Goal: Task Accomplishment & Management: Use online tool/utility

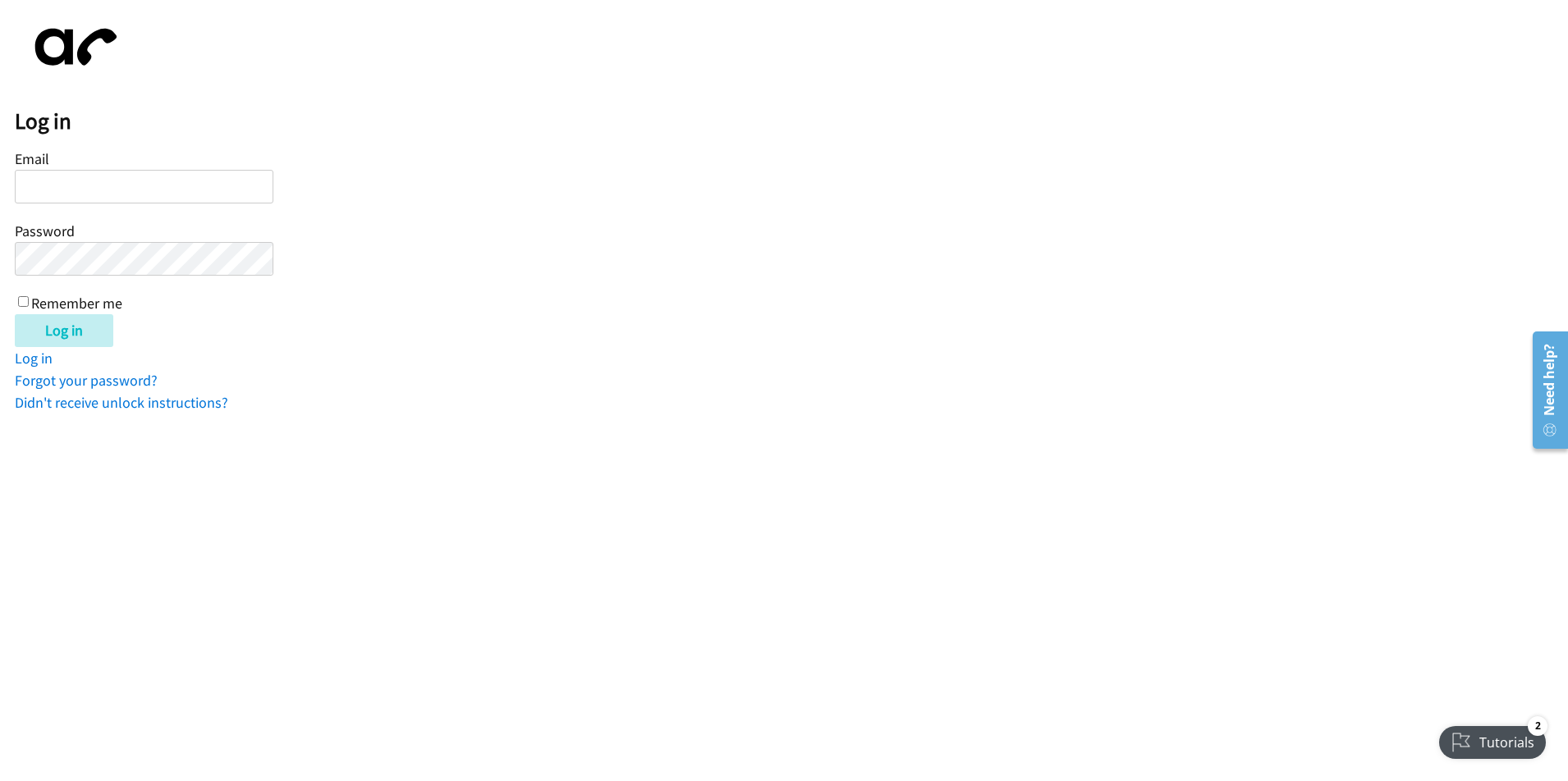
paste input "[PERSON_NAME][EMAIL_ADDRESS][DOMAIN_NAME]"
type input "[PERSON_NAME][EMAIL_ADDRESS][DOMAIN_NAME]"
click at [17, 300] on div "Email yvonne@askbillygene.com Password Remember me" at bounding box center [144, 229] width 259 height 168
click at [23, 303] on input "Remember me" at bounding box center [23, 301] width 11 height 11
checkbox input "true"
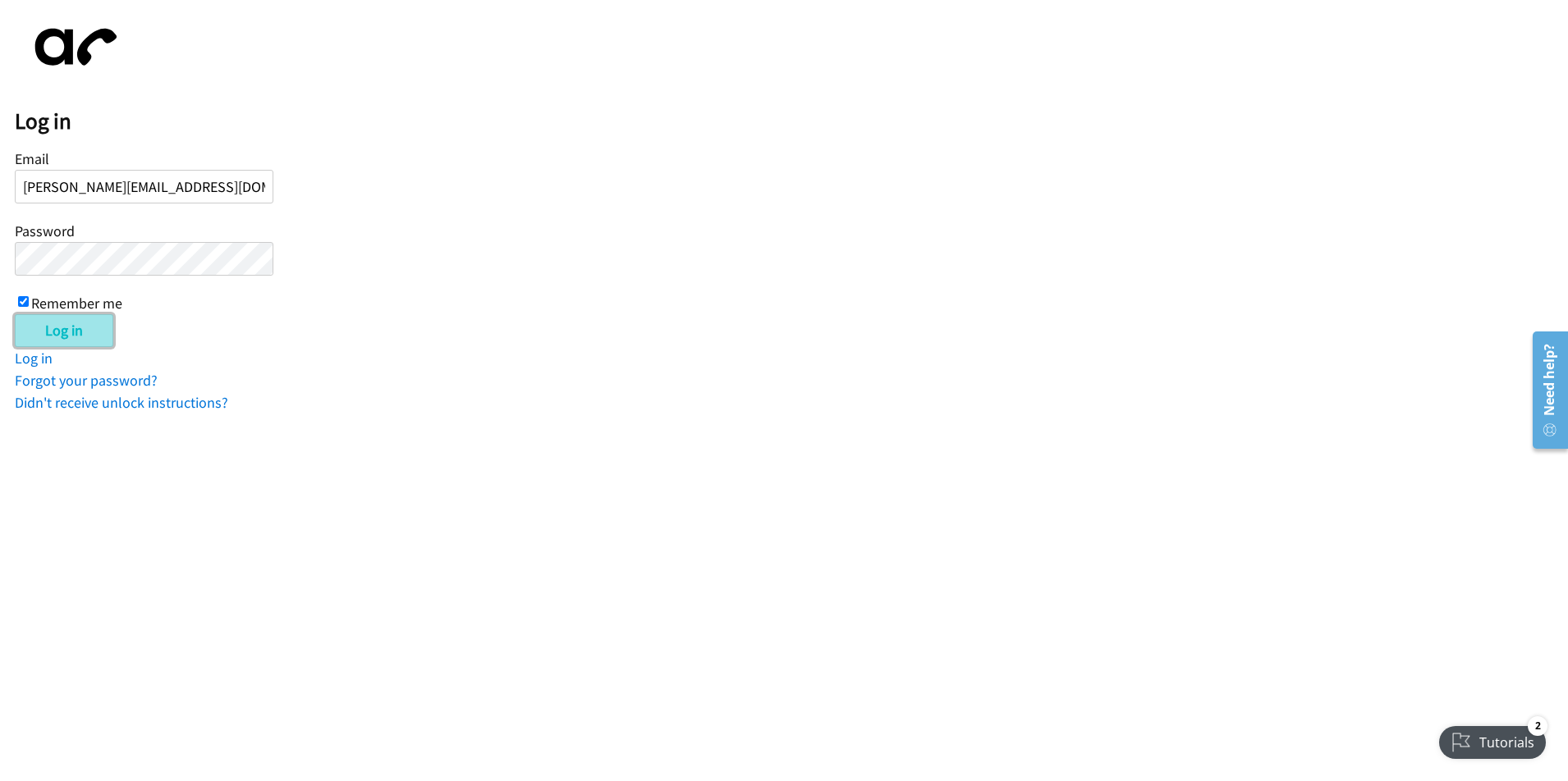
click at [66, 325] on input "Log in" at bounding box center [64, 330] width 99 height 33
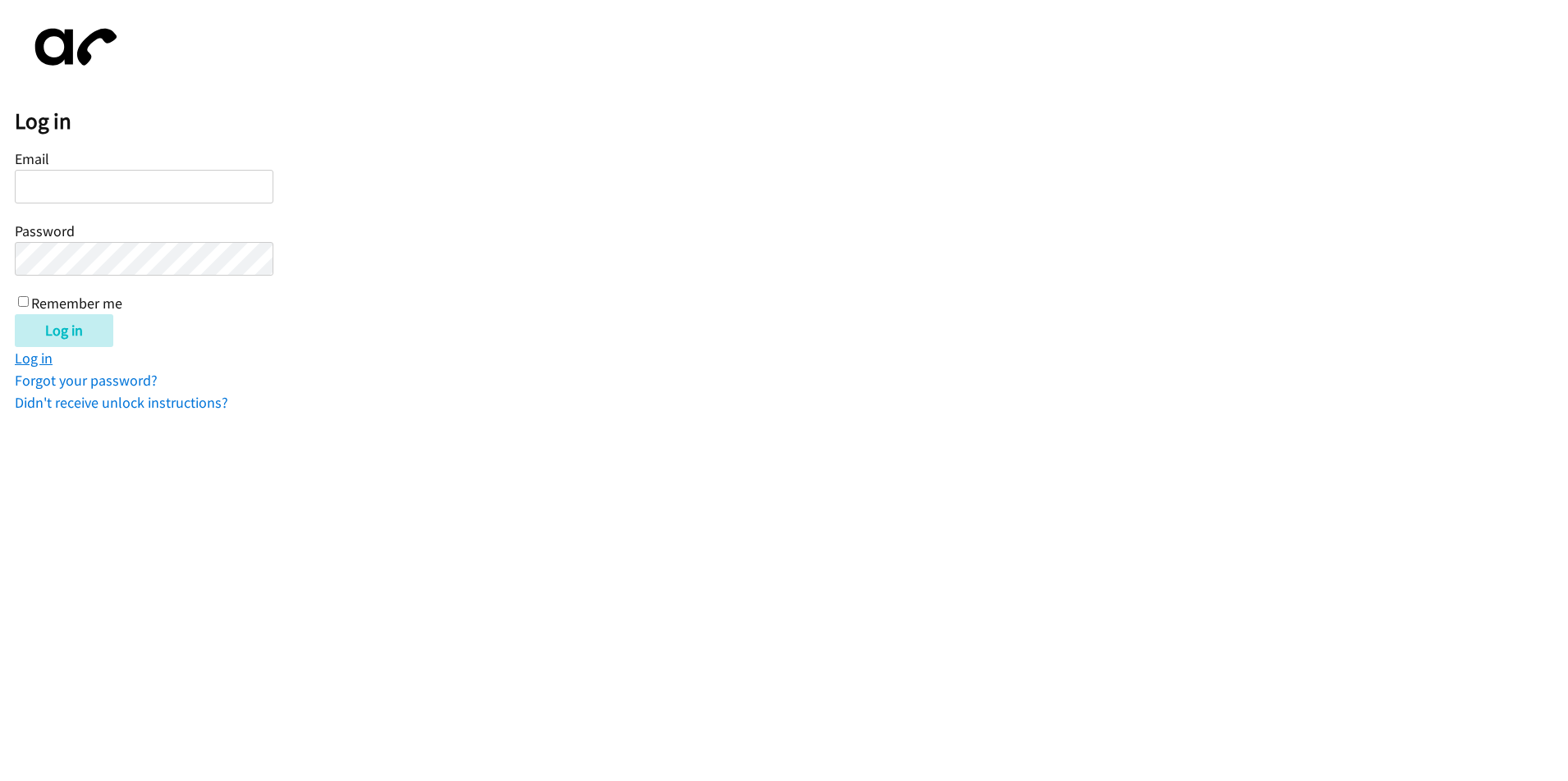
click at [43, 357] on link "Log in" at bounding box center [34, 358] width 38 height 19
paste input "[PERSON_NAME][EMAIL_ADDRESS][DOMAIN_NAME]"
type input "[PERSON_NAME][EMAIL_ADDRESS][DOMAIN_NAME]"
click at [42, 327] on input "Log in" at bounding box center [64, 330] width 99 height 33
click at [1561, 152] on form "Email Password Remember me Log in" at bounding box center [792, 246] width 1553 height 201
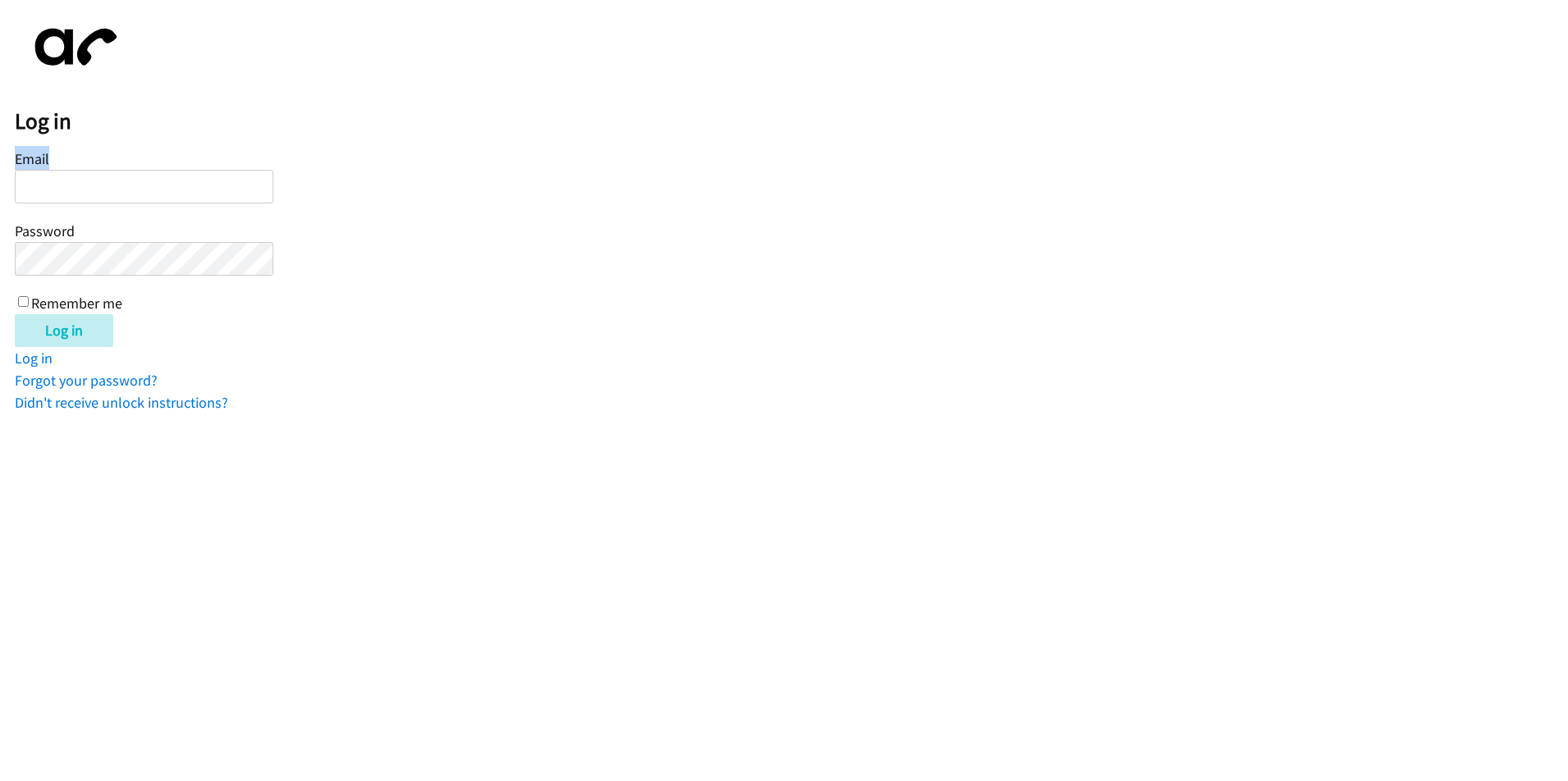
click at [1561, 152] on form "Email Password Remember me Log in" at bounding box center [792, 246] width 1553 height 201
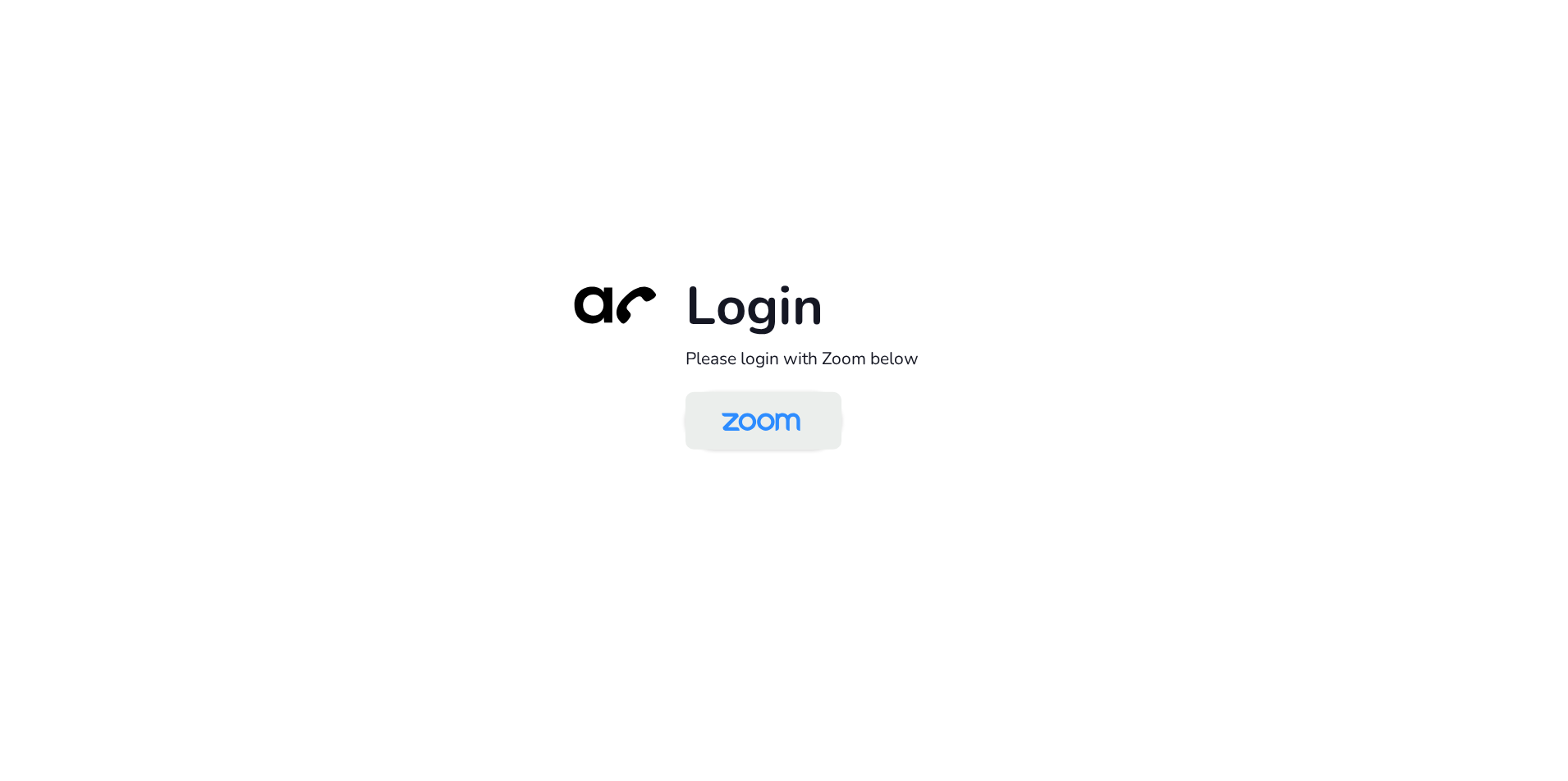
click at [784, 423] on img at bounding box center [760, 421] width 113 height 53
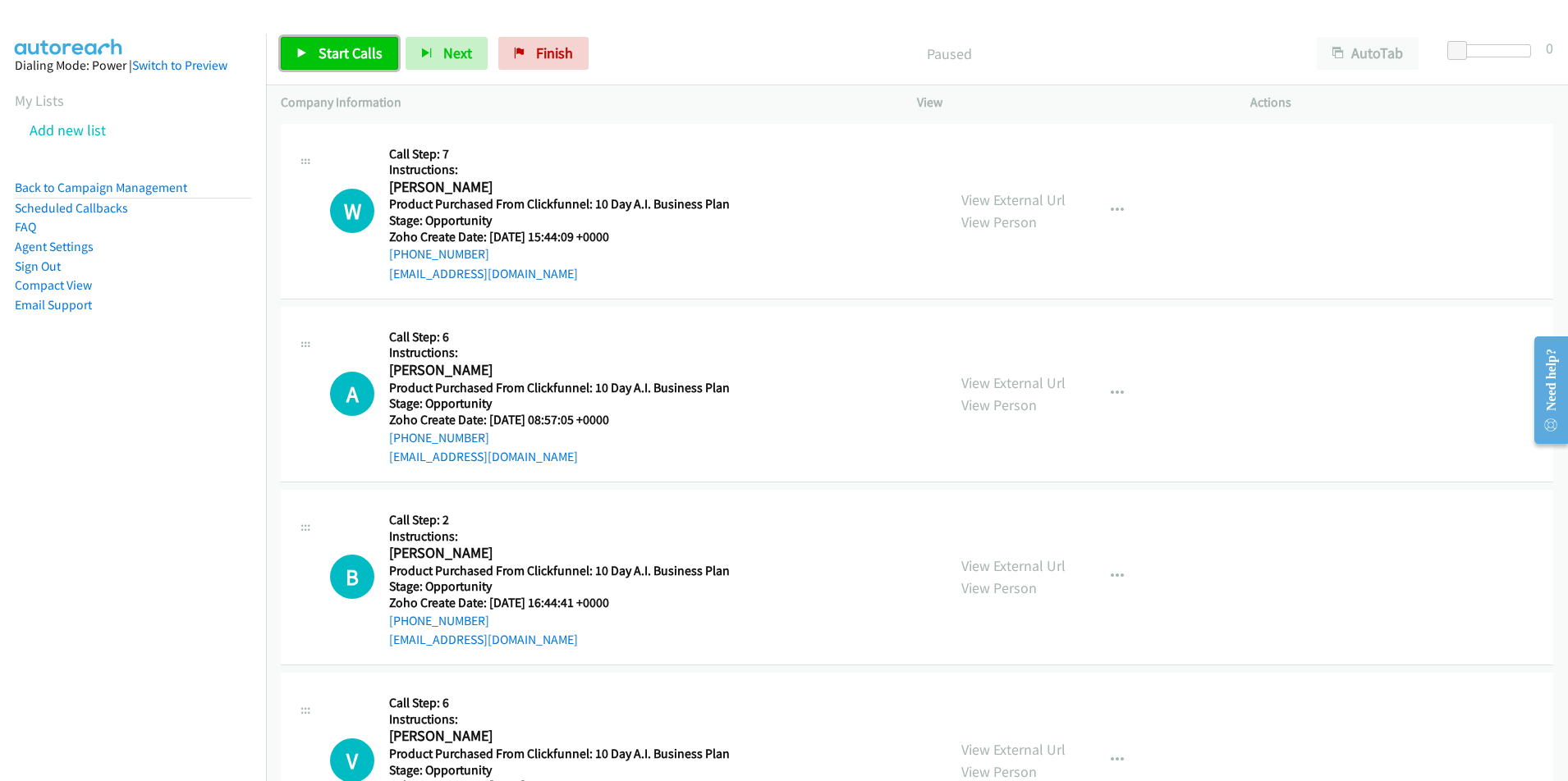
click at [343, 58] on span "Start Calls" at bounding box center [351, 53] width 64 height 19
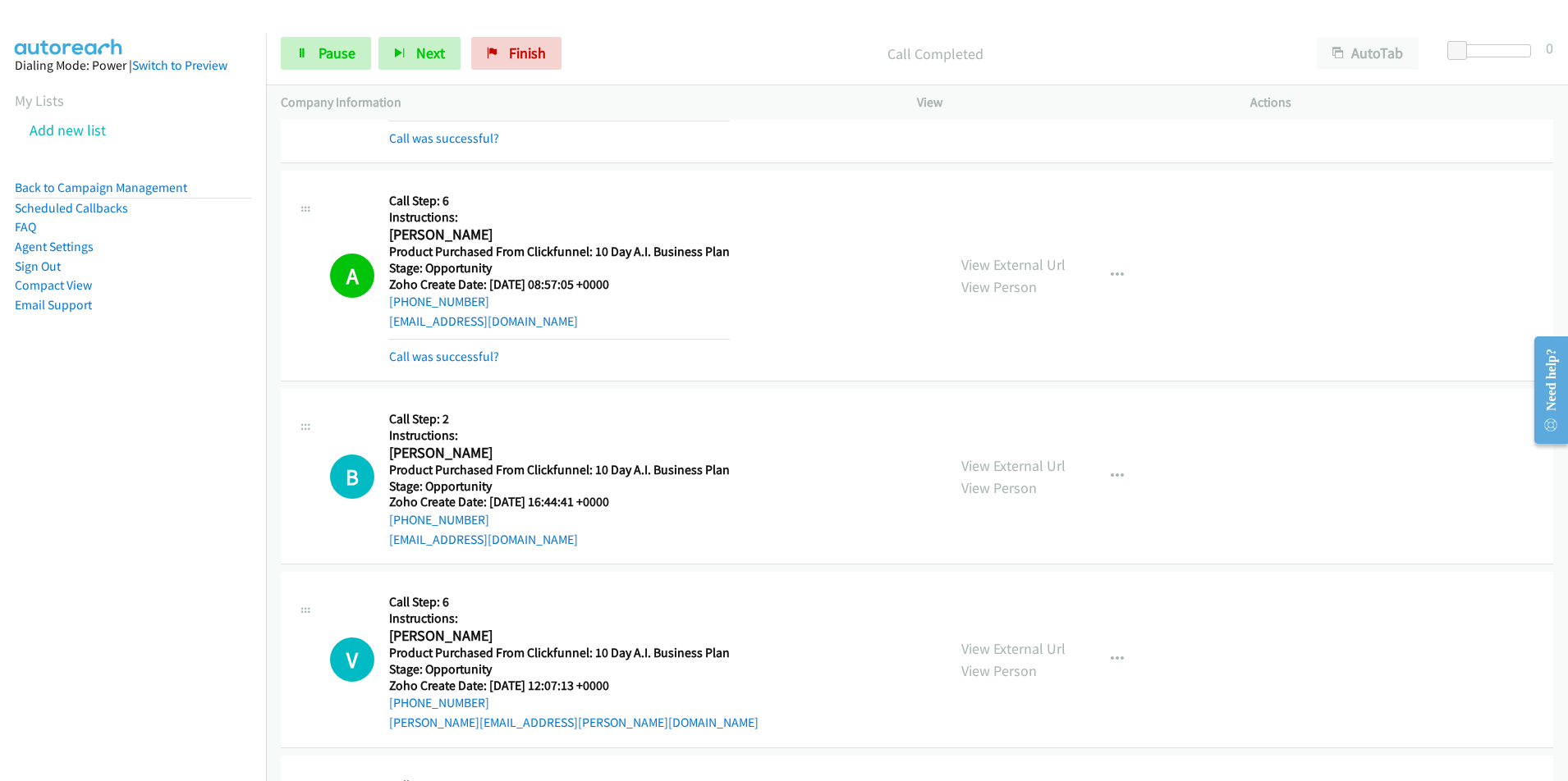
scroll to position [219, 0]
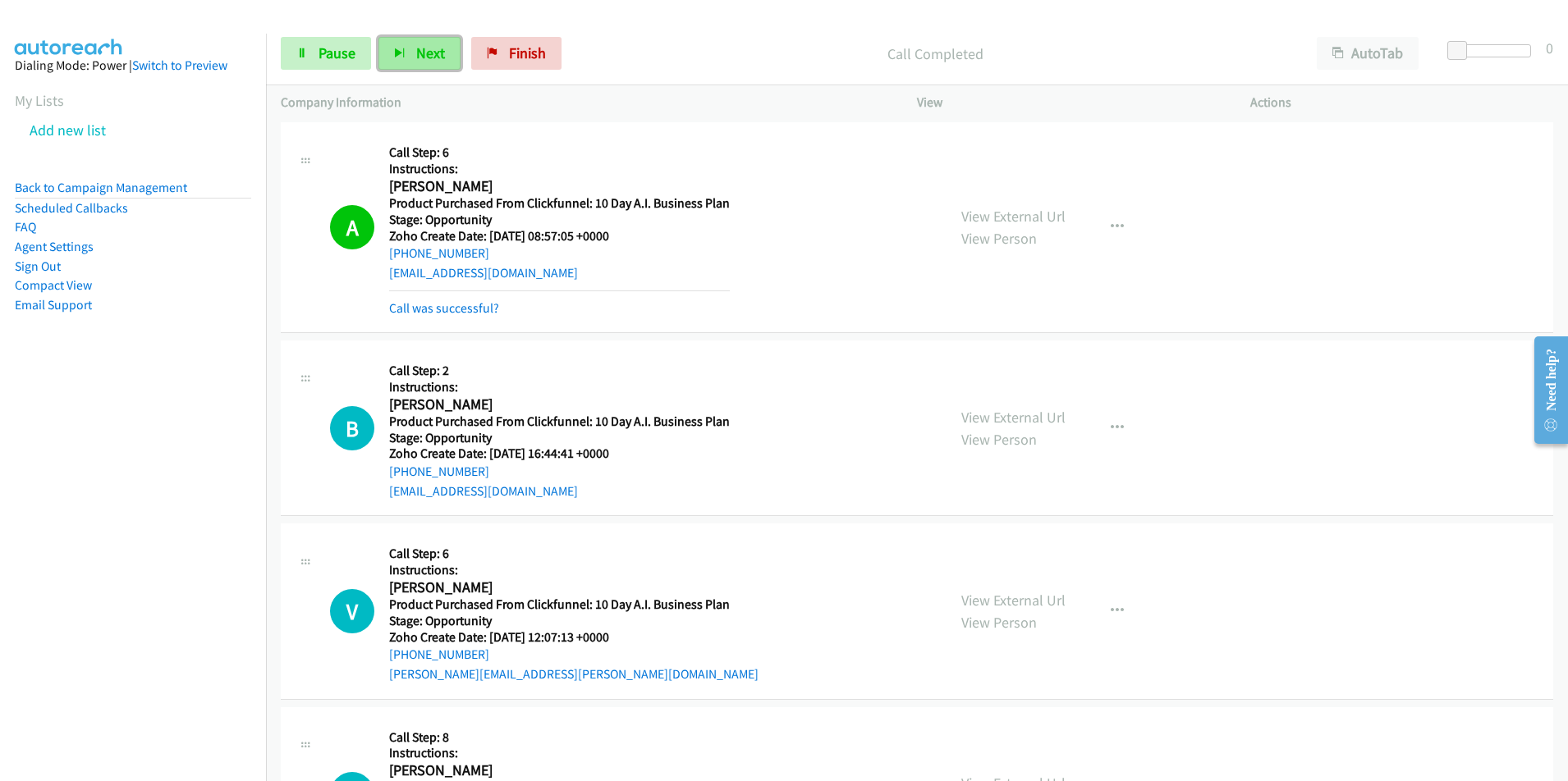
click at [422, 47] on span "Next" at bounding box center [431, 53] width 29 height 19
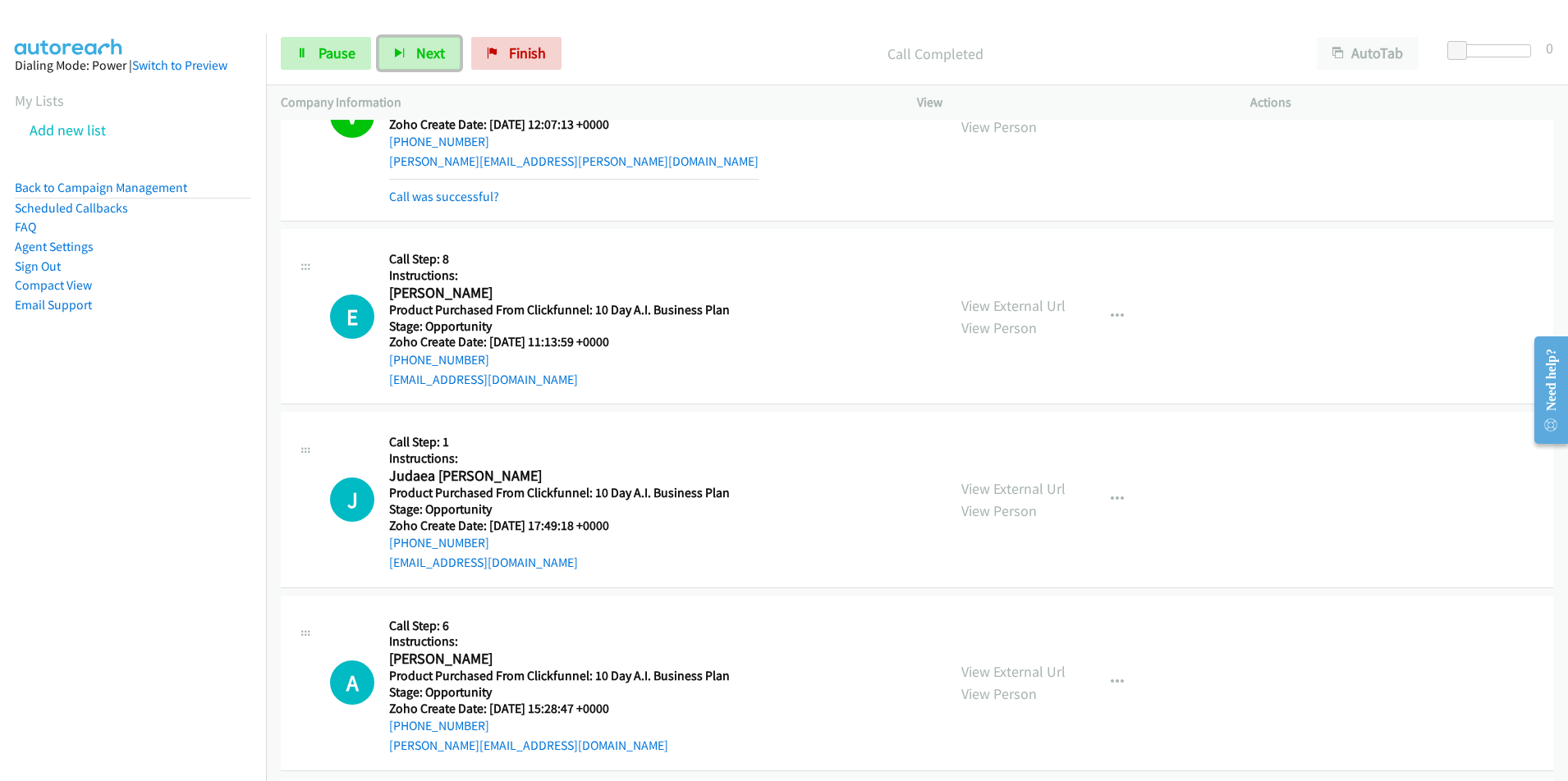
scroll to position [757, 0]
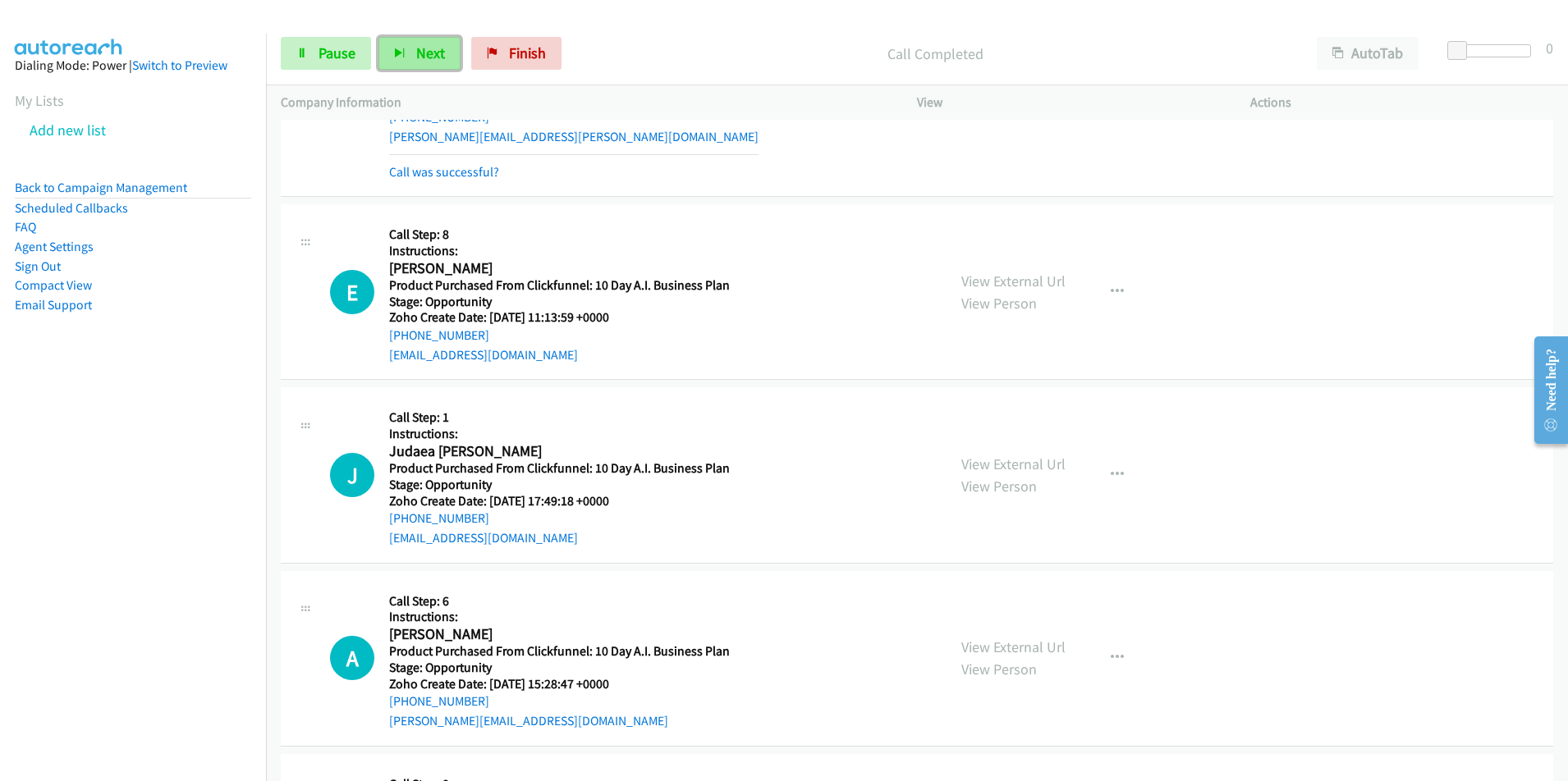
click at [400, 60] on button "Next" at bounding box center [419, 53] width 82 height 33
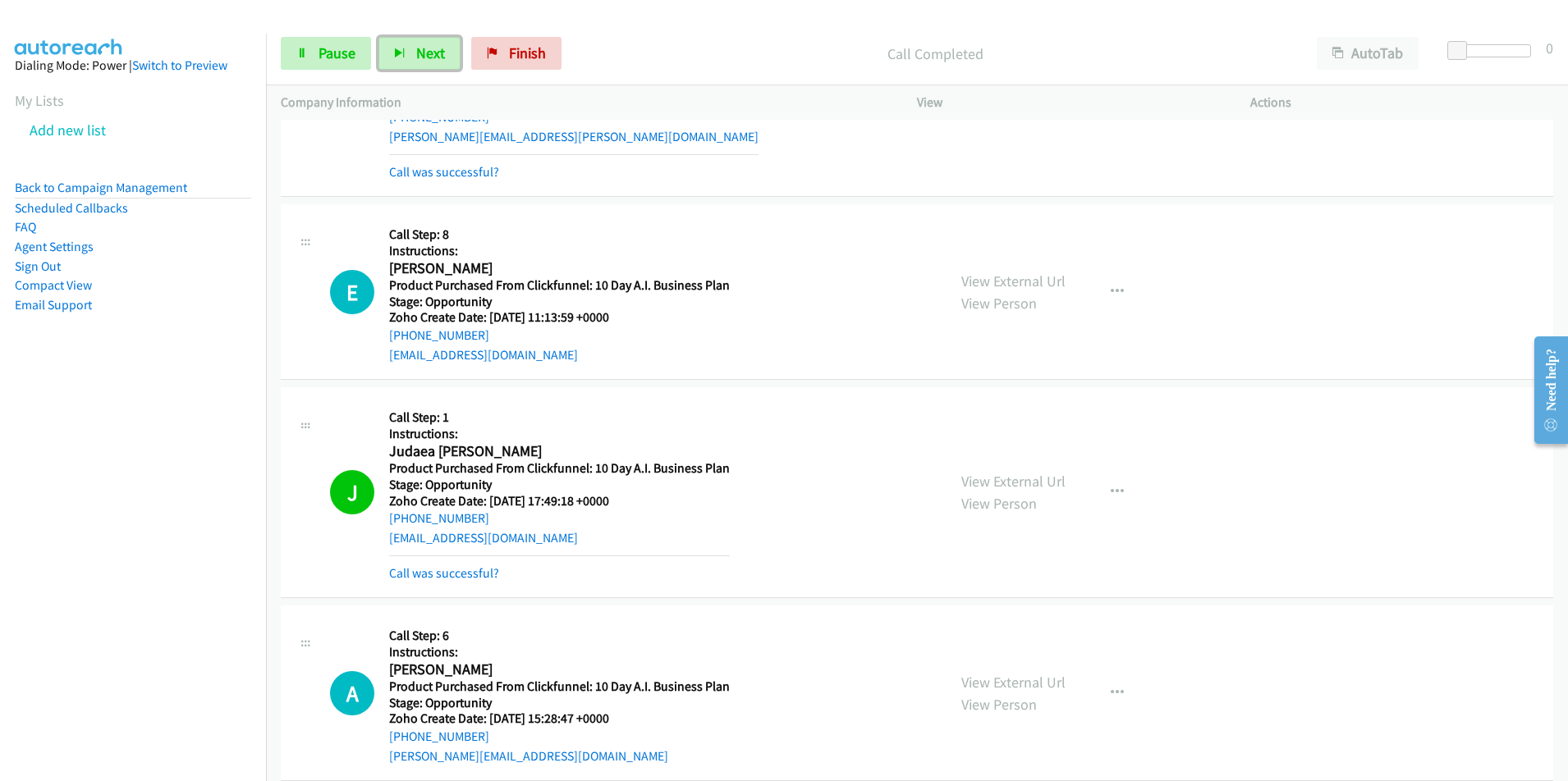
scroll to position [976, 0]
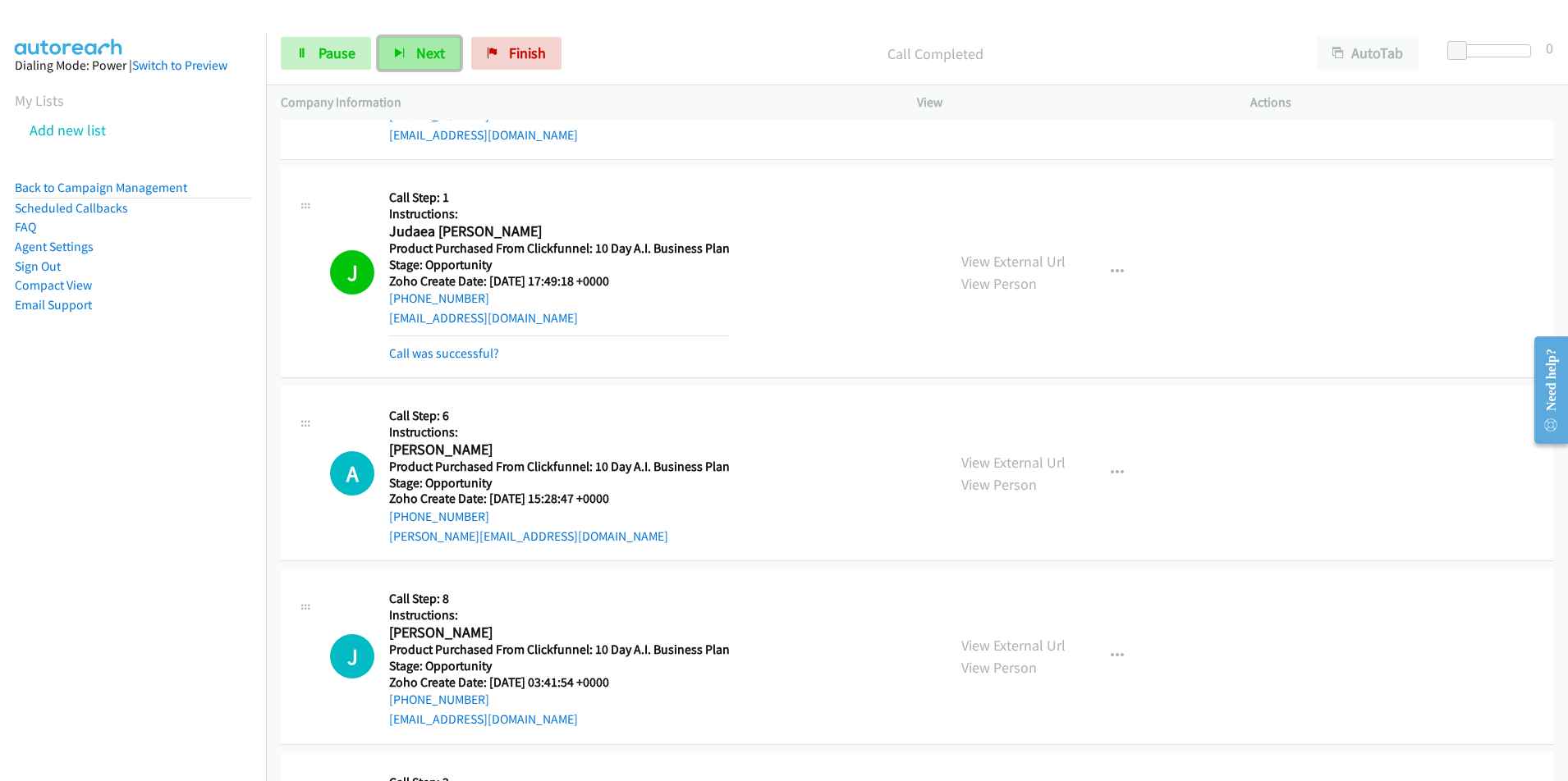
click at [417, 64] on button "Next" at bounding box center [419, 53] width 82 height 33
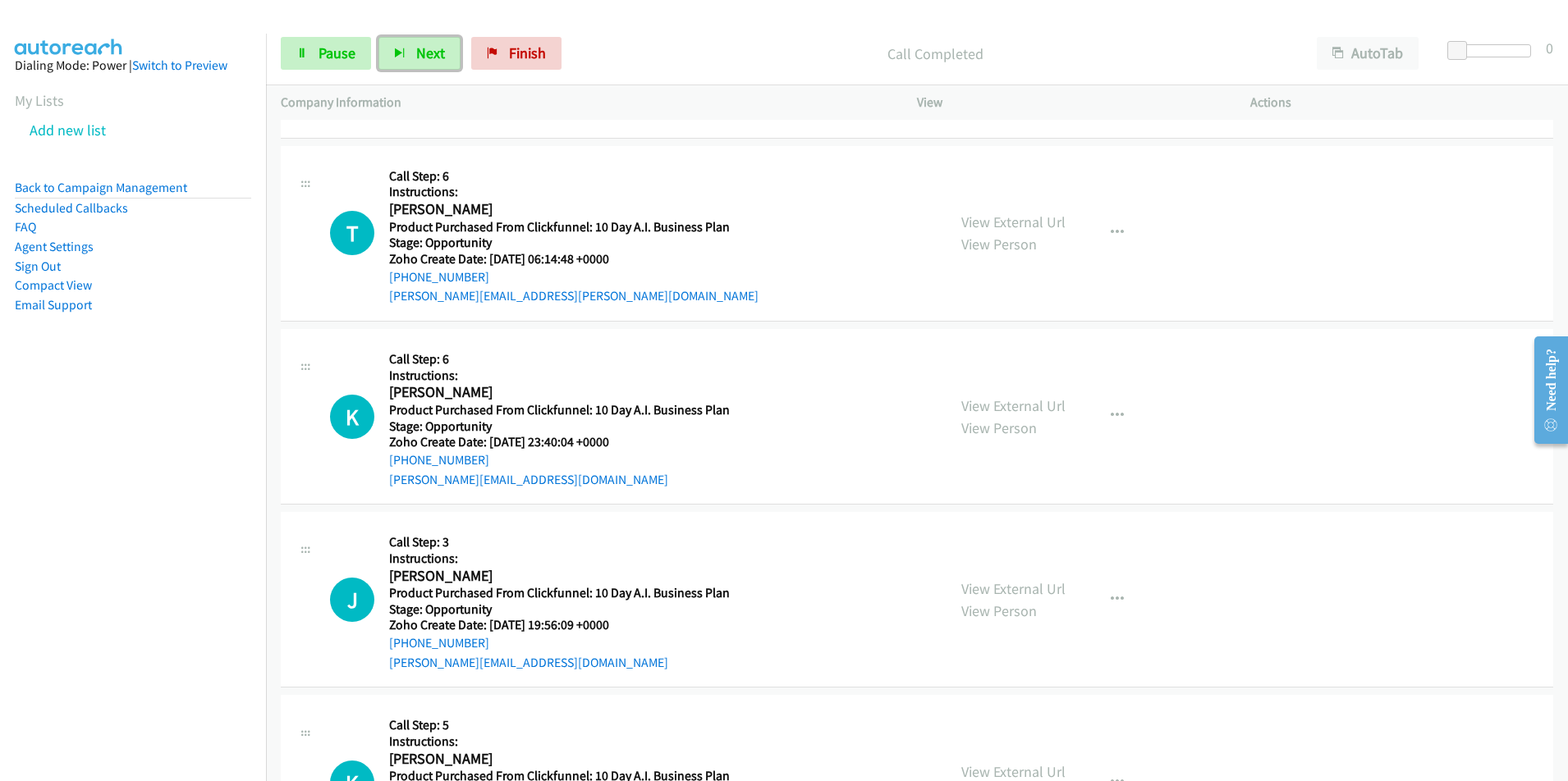
scroll to position [2258, 0]
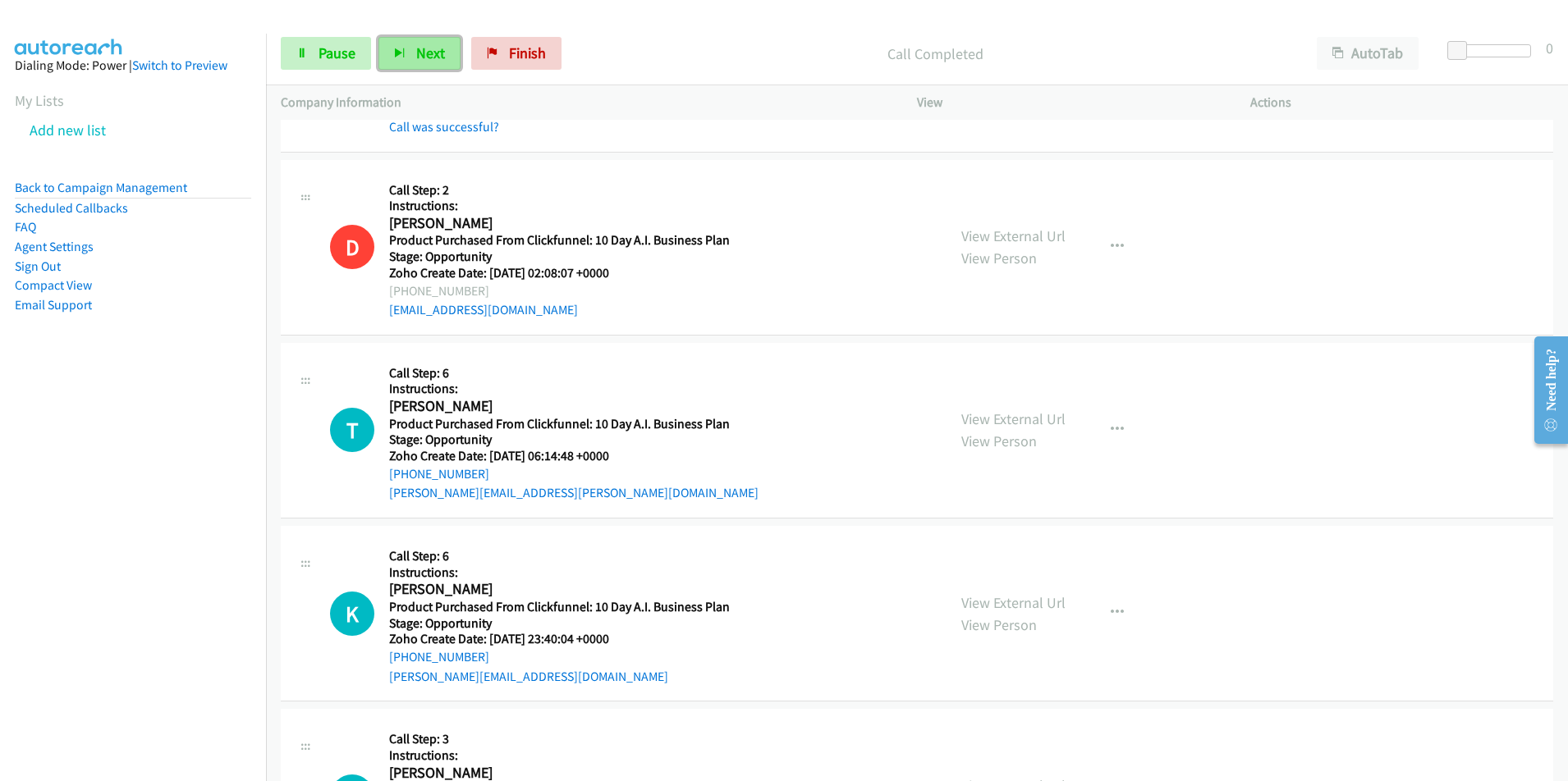
click at [419, 48] on span "Next" at bounding box center [431, 53] width 29 height 19
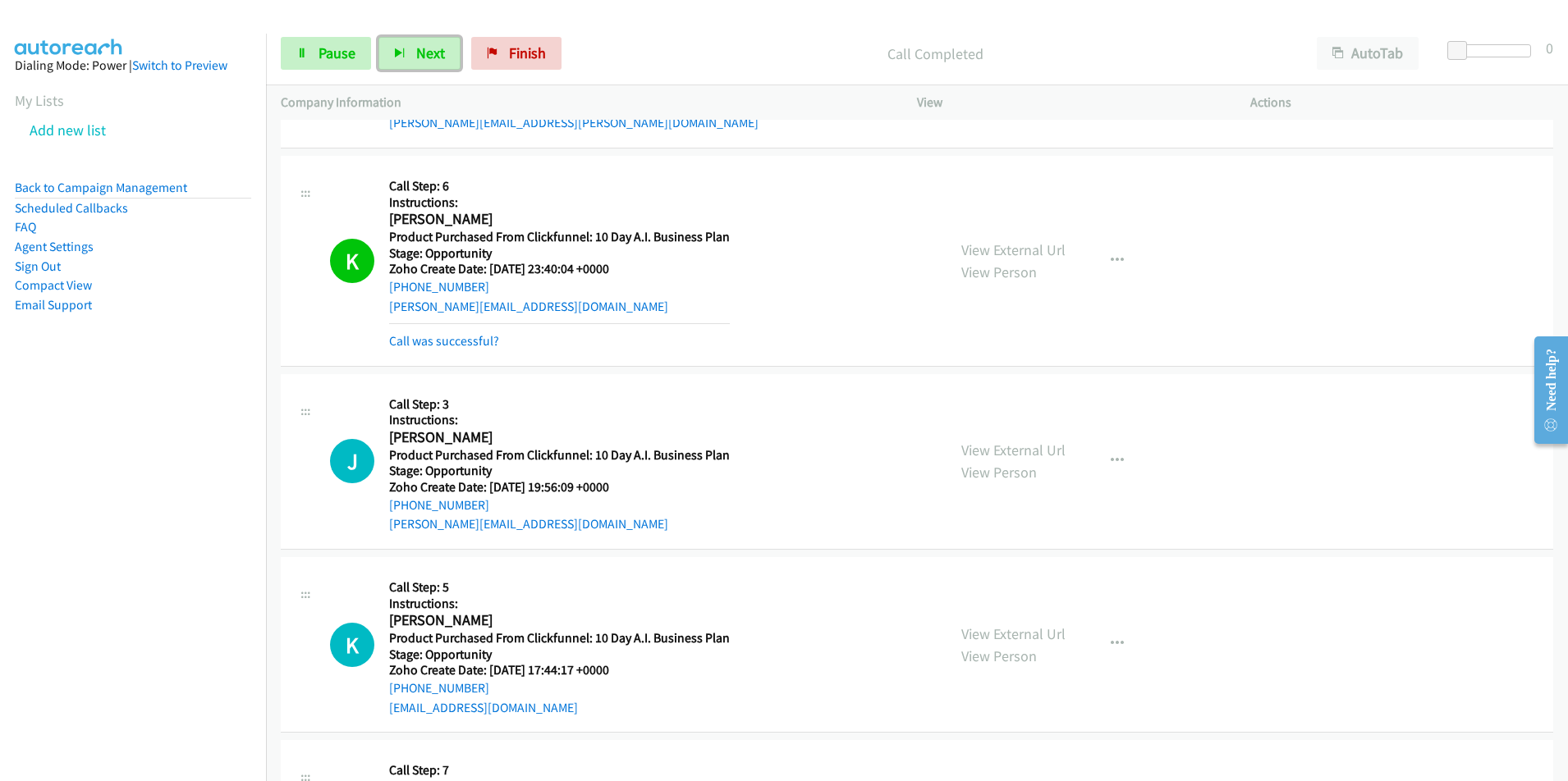
scroll to position [2652, 0]
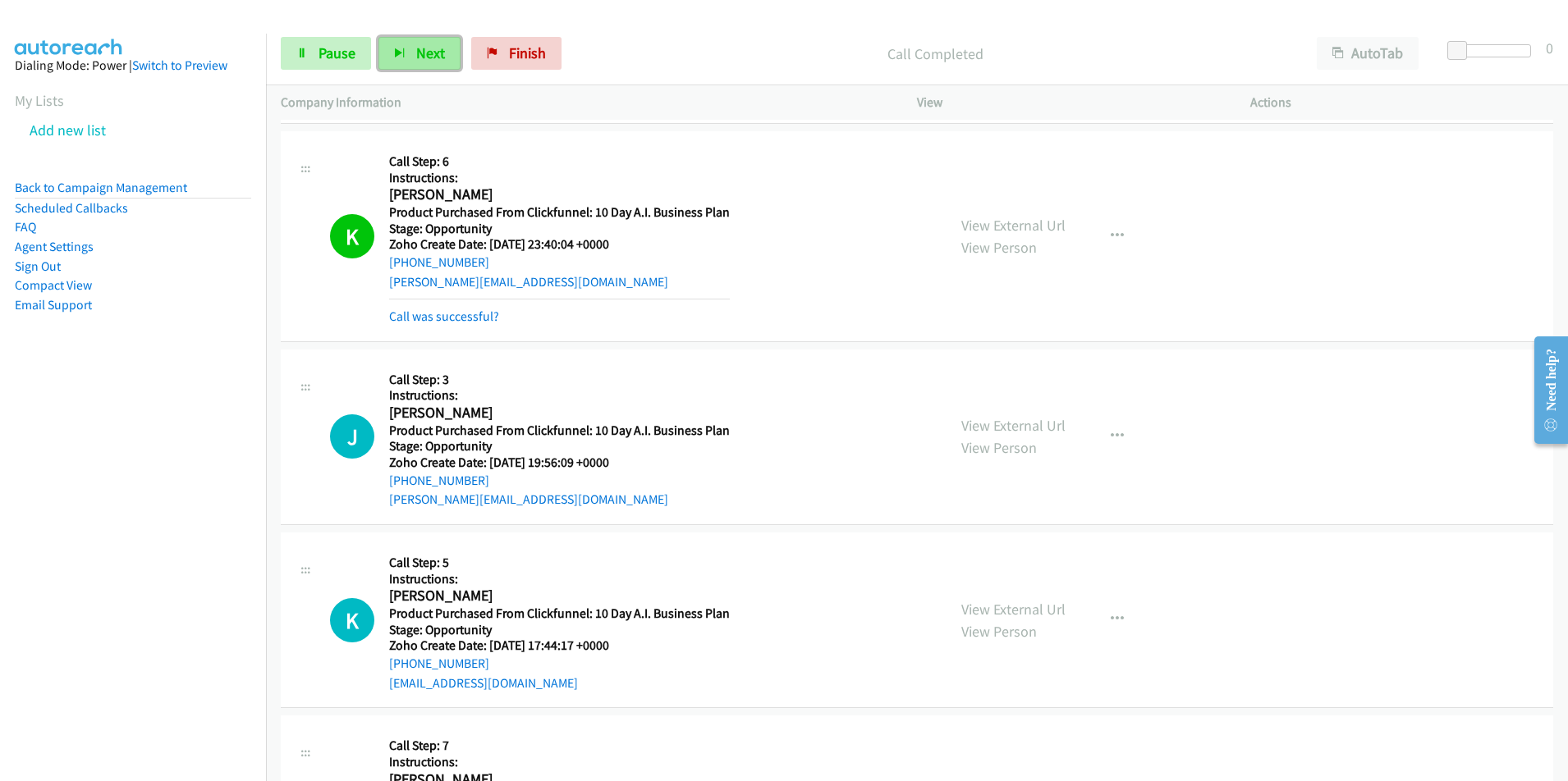
click at [412, 51] on button "Next" at bounding box center [419, 53] width 82 height 33
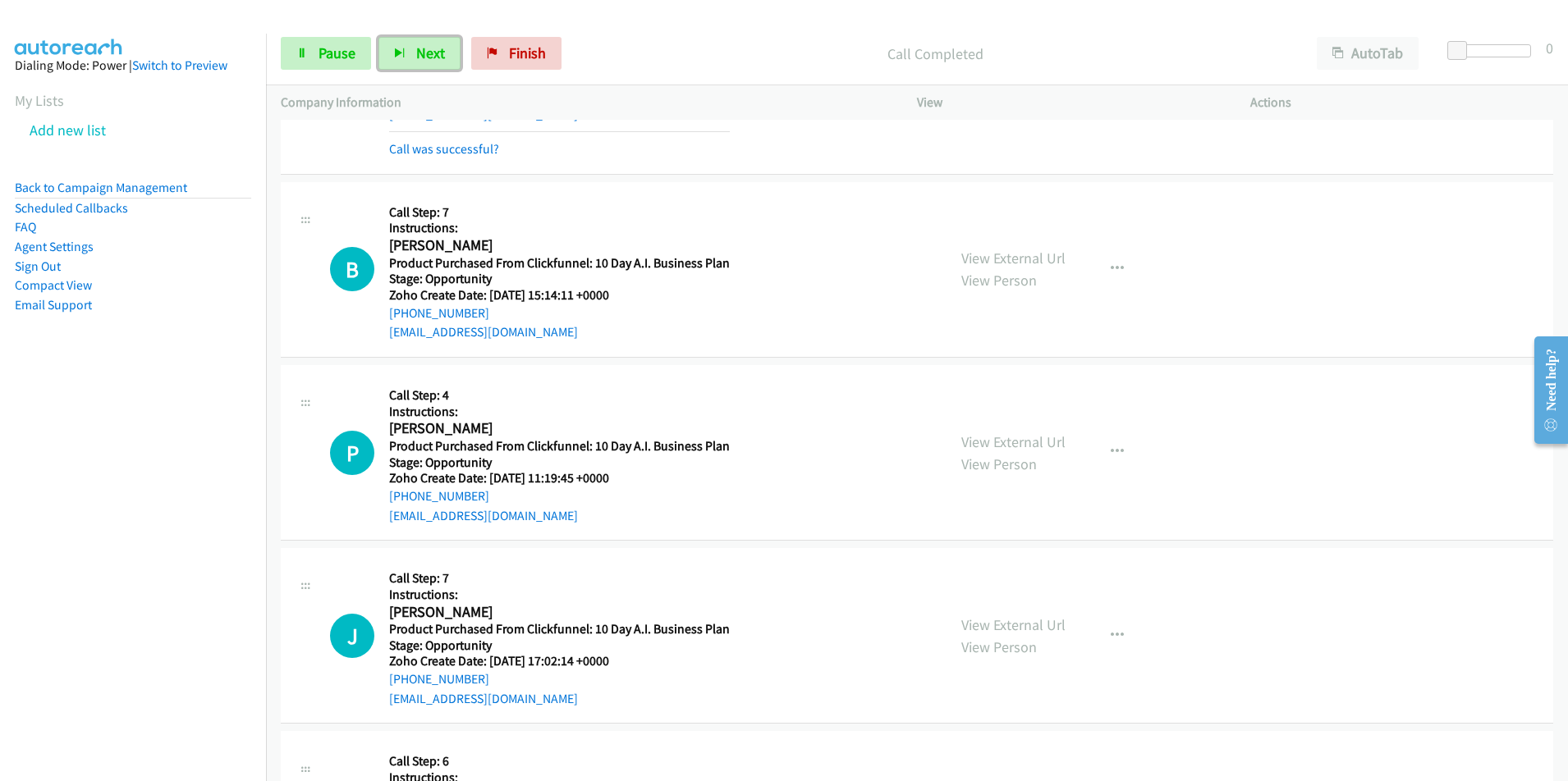
scroll to position [3072, 0]
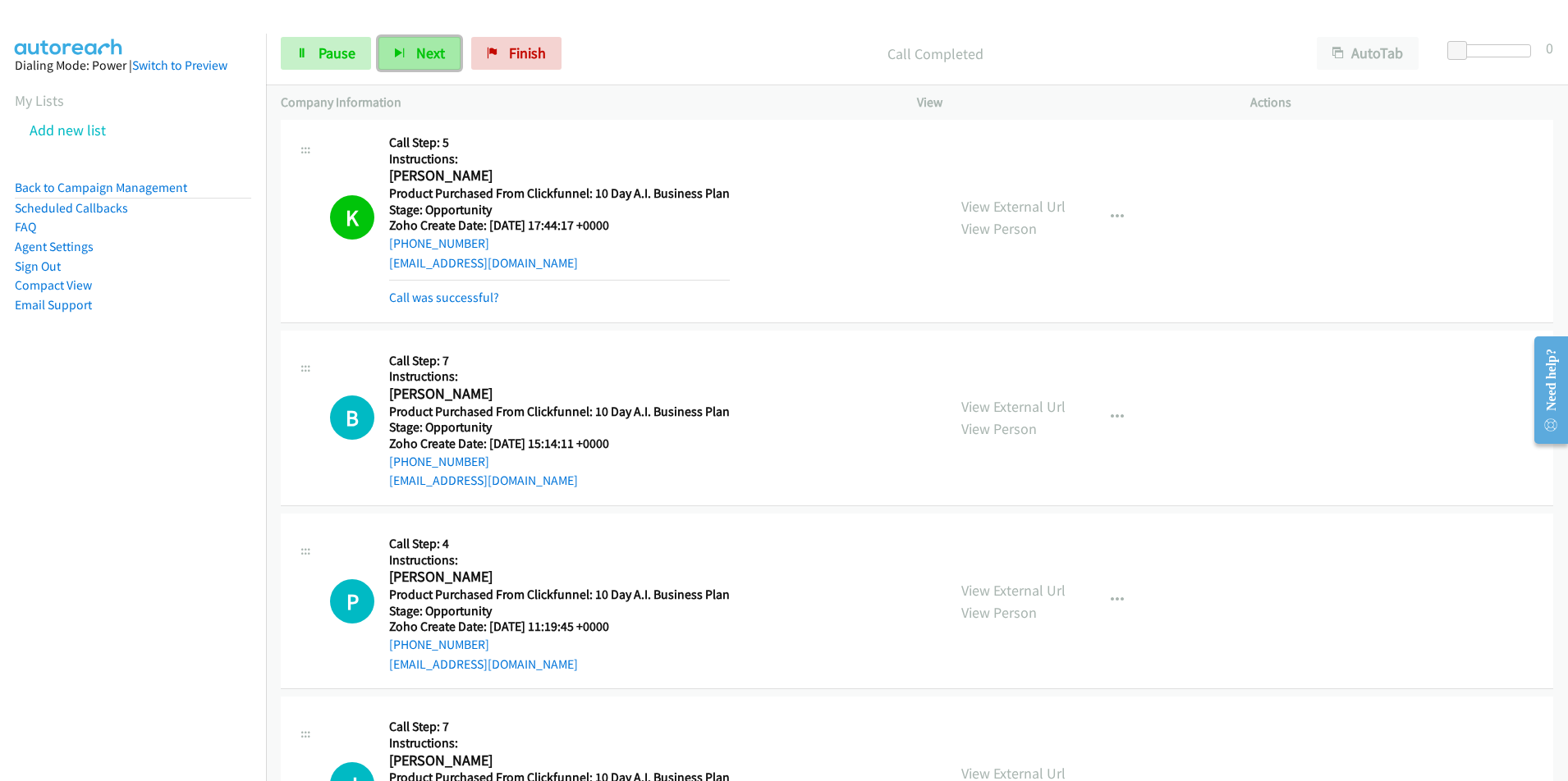
click at [433, 64] on button "Next" at bounding box center [419, 53] width 82 height 33
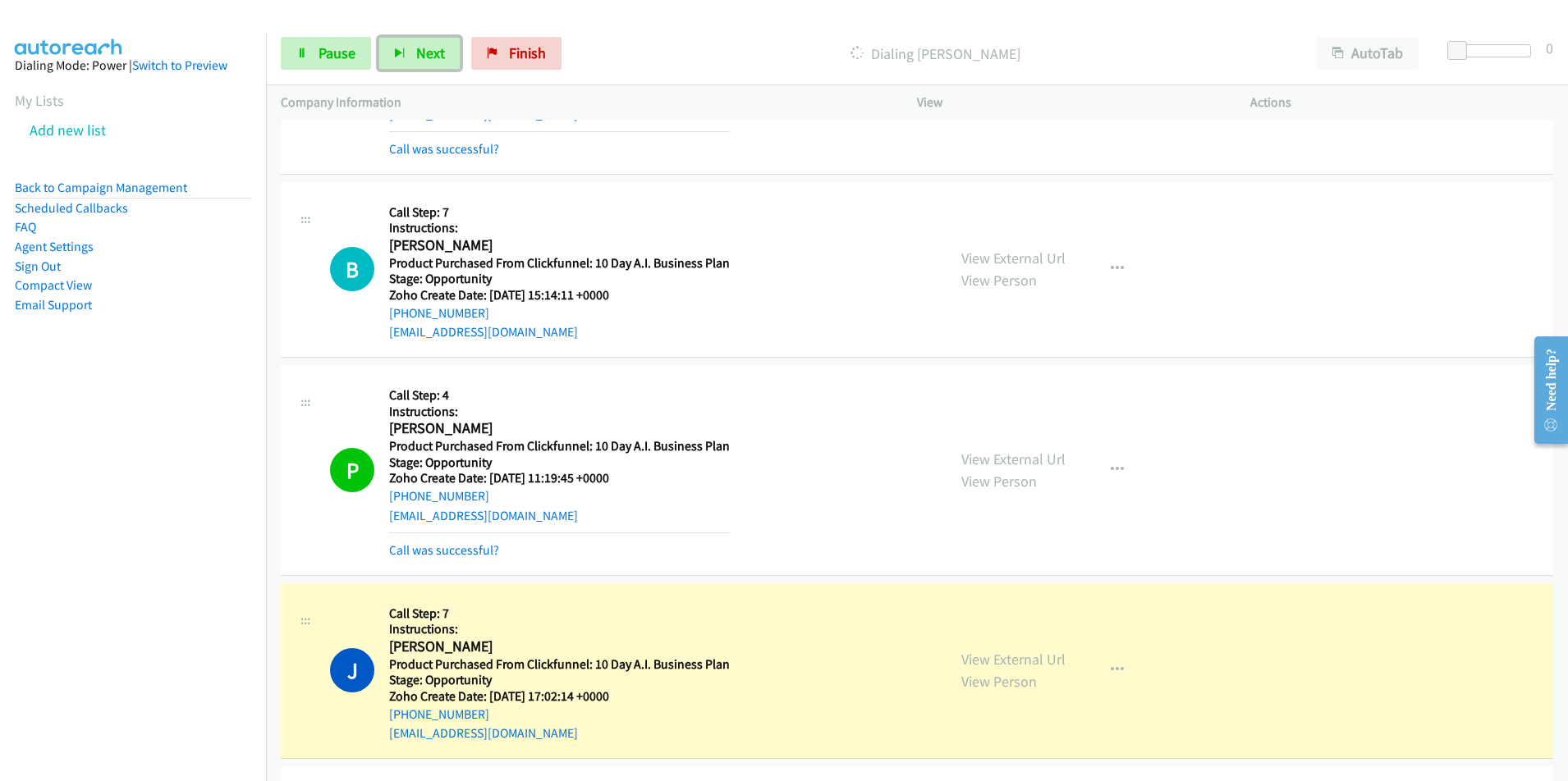
scroll to position [3271, 0]
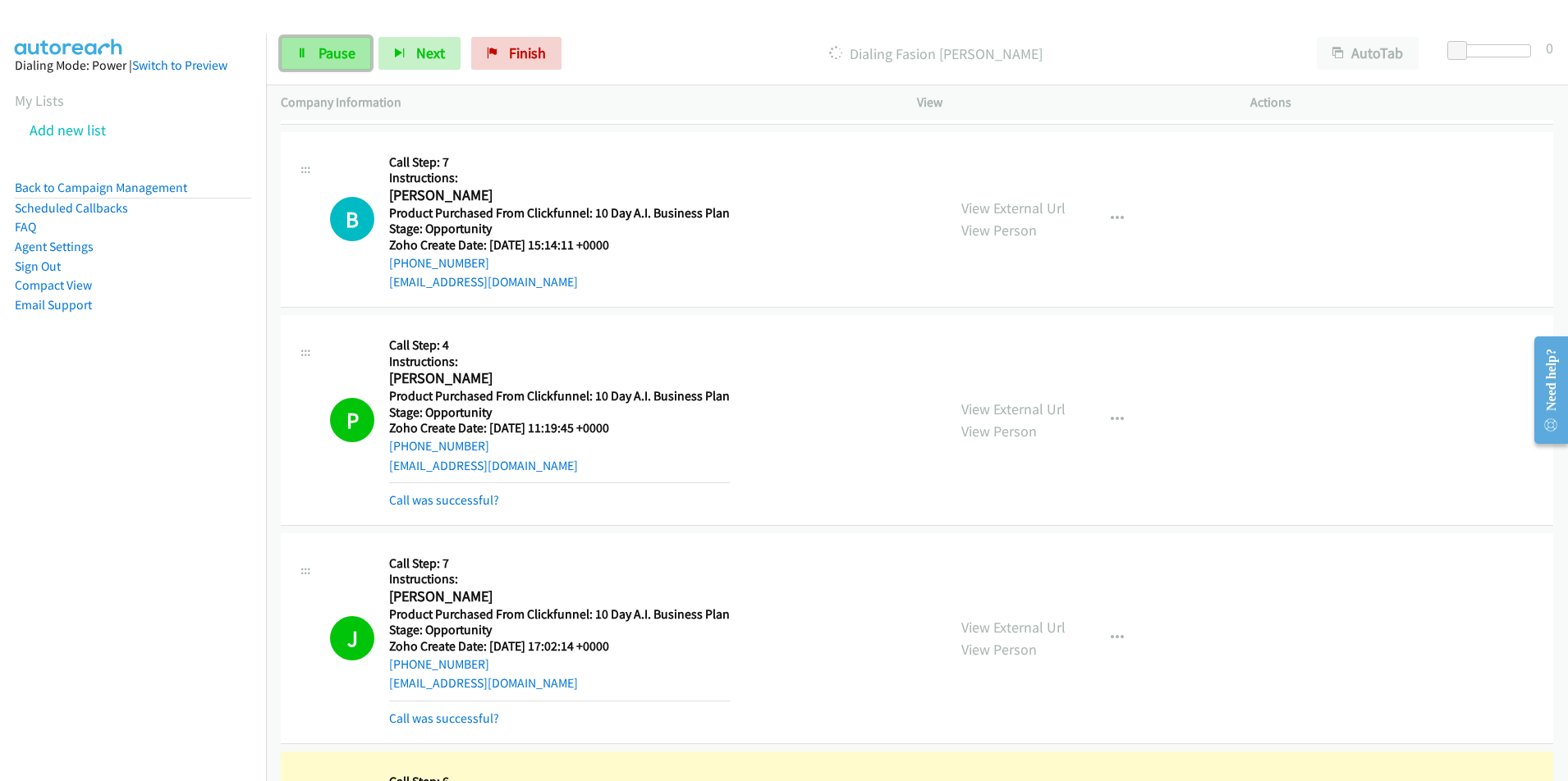
click at [324, 39] on link "Pause" at bounding box center [325, 53] width 90 height 33
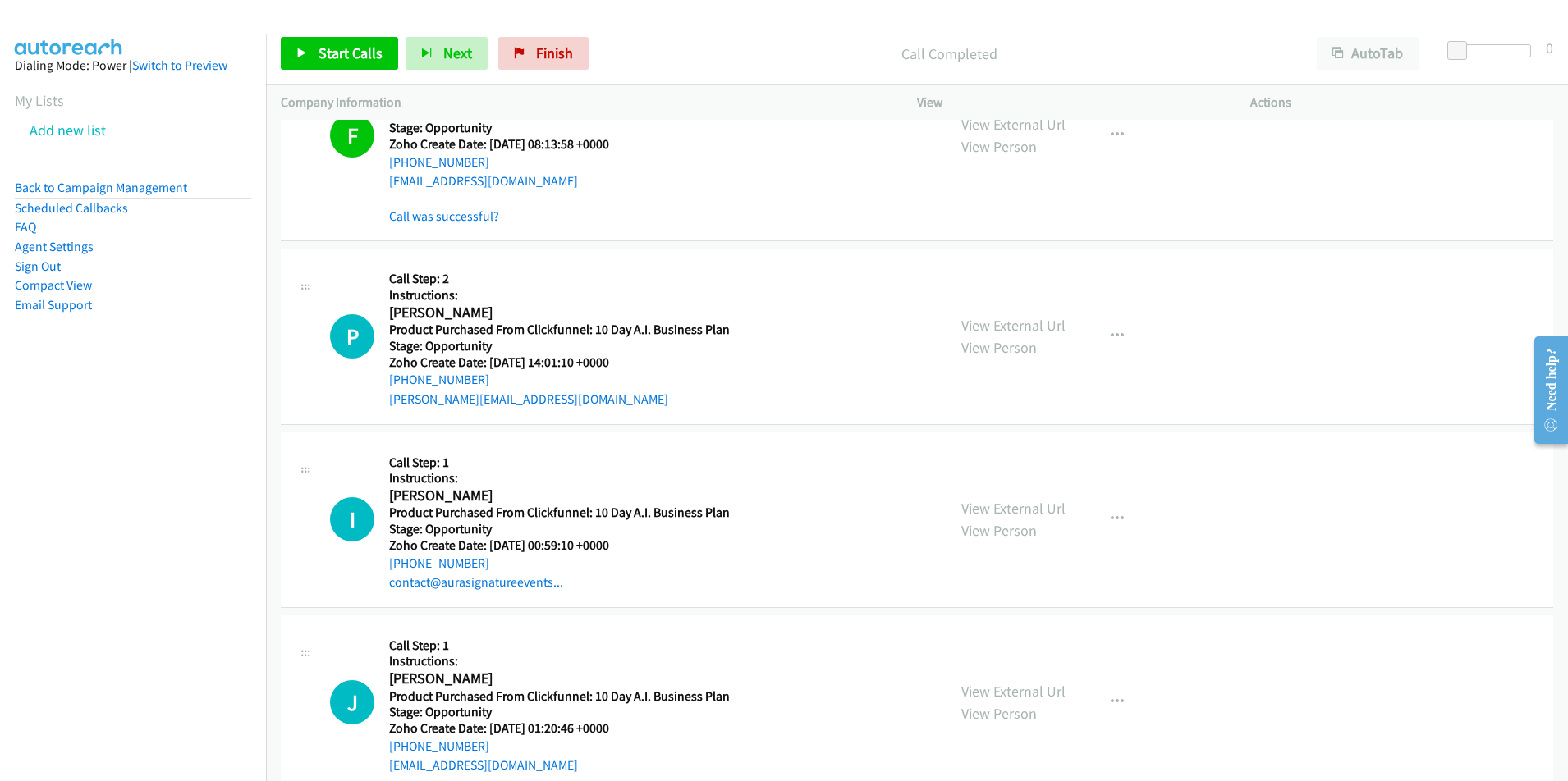
scroll to position [4040, 0]
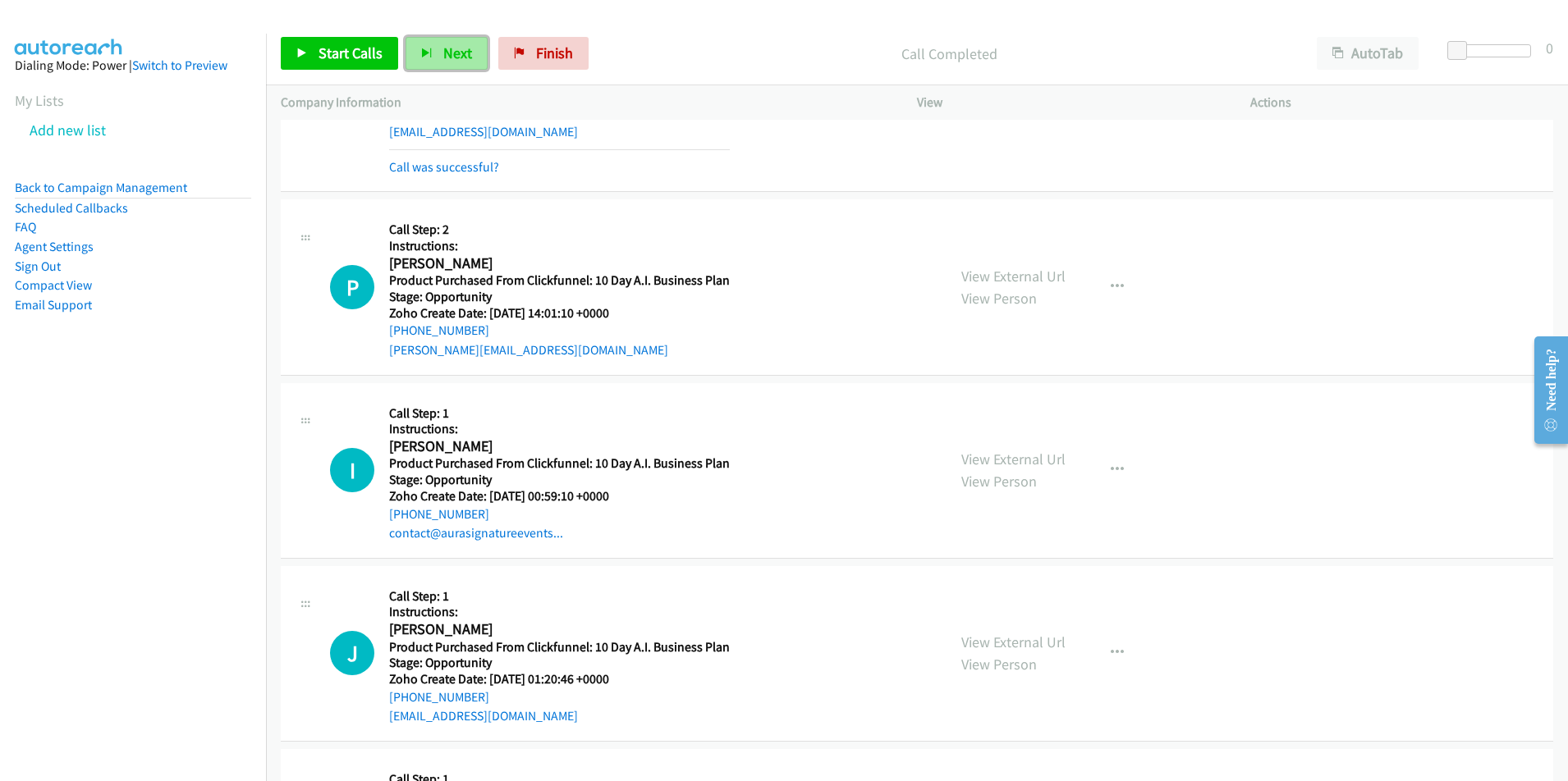
click at [443, 60] on span "Next" at bounding box center [458, 53] width 29 height 19
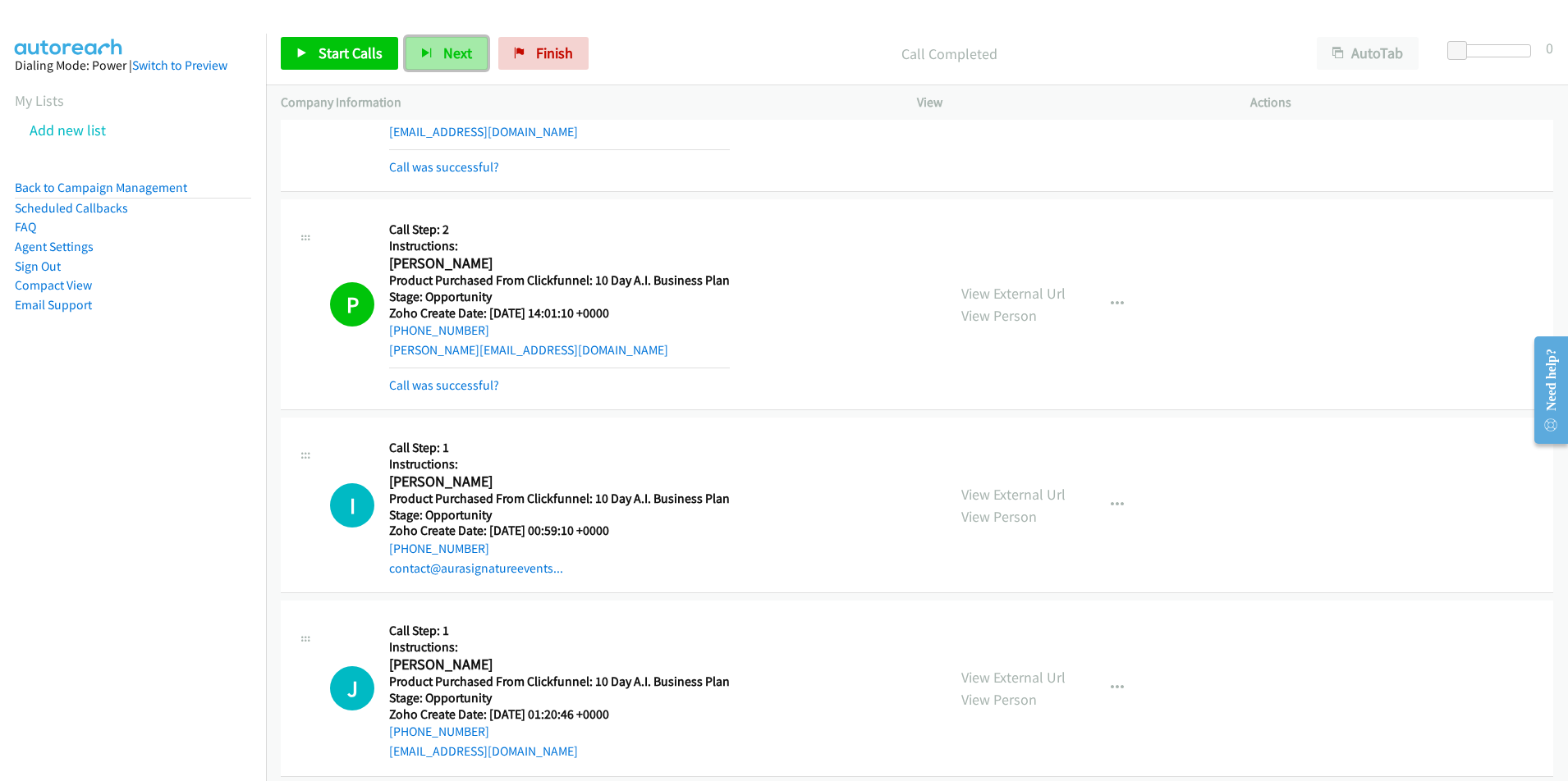
click at [435, 51] on button "Next" at bounding box center [446, 53] width 82 height 33
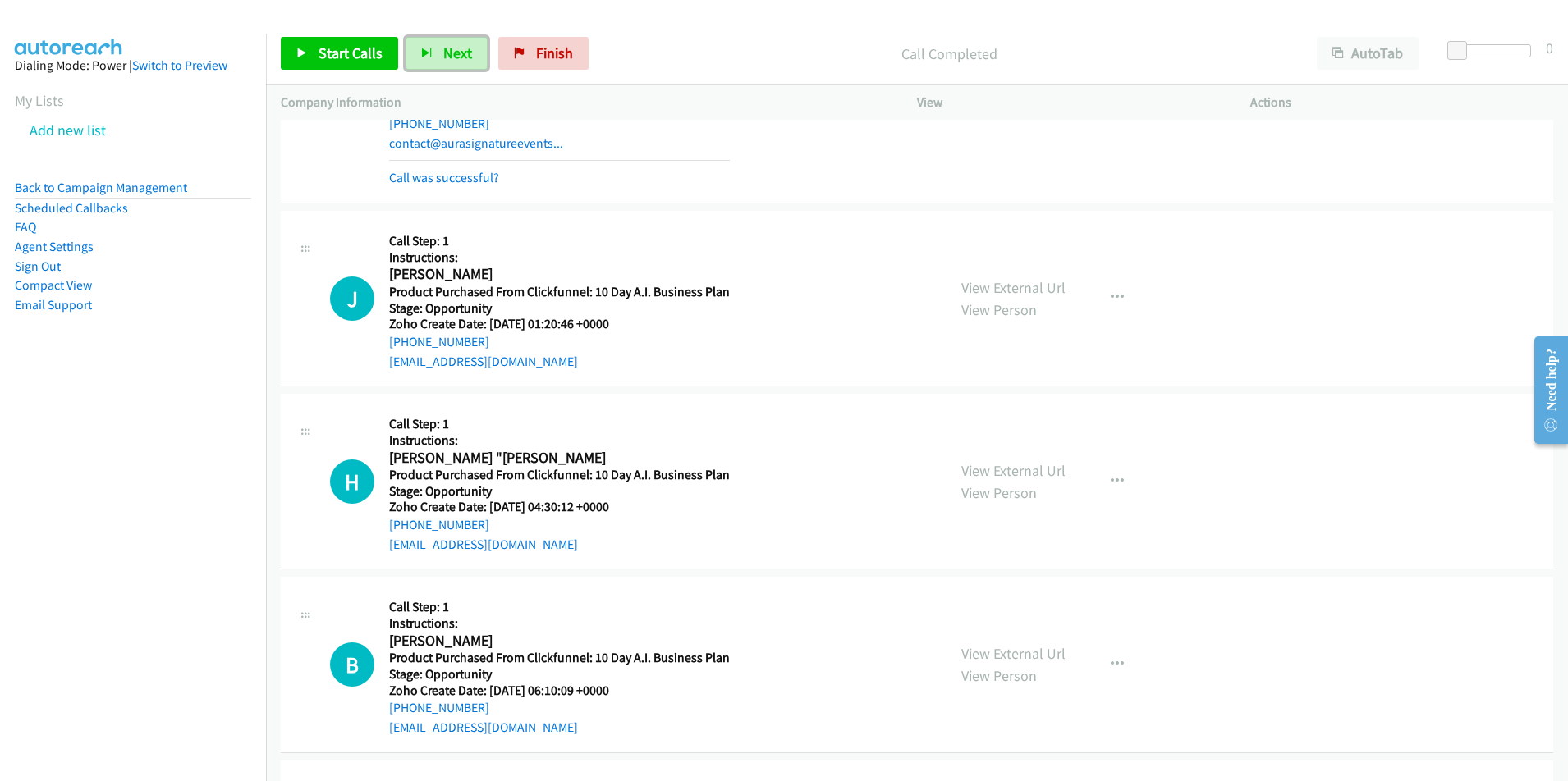
scroll to position [4490, 0]
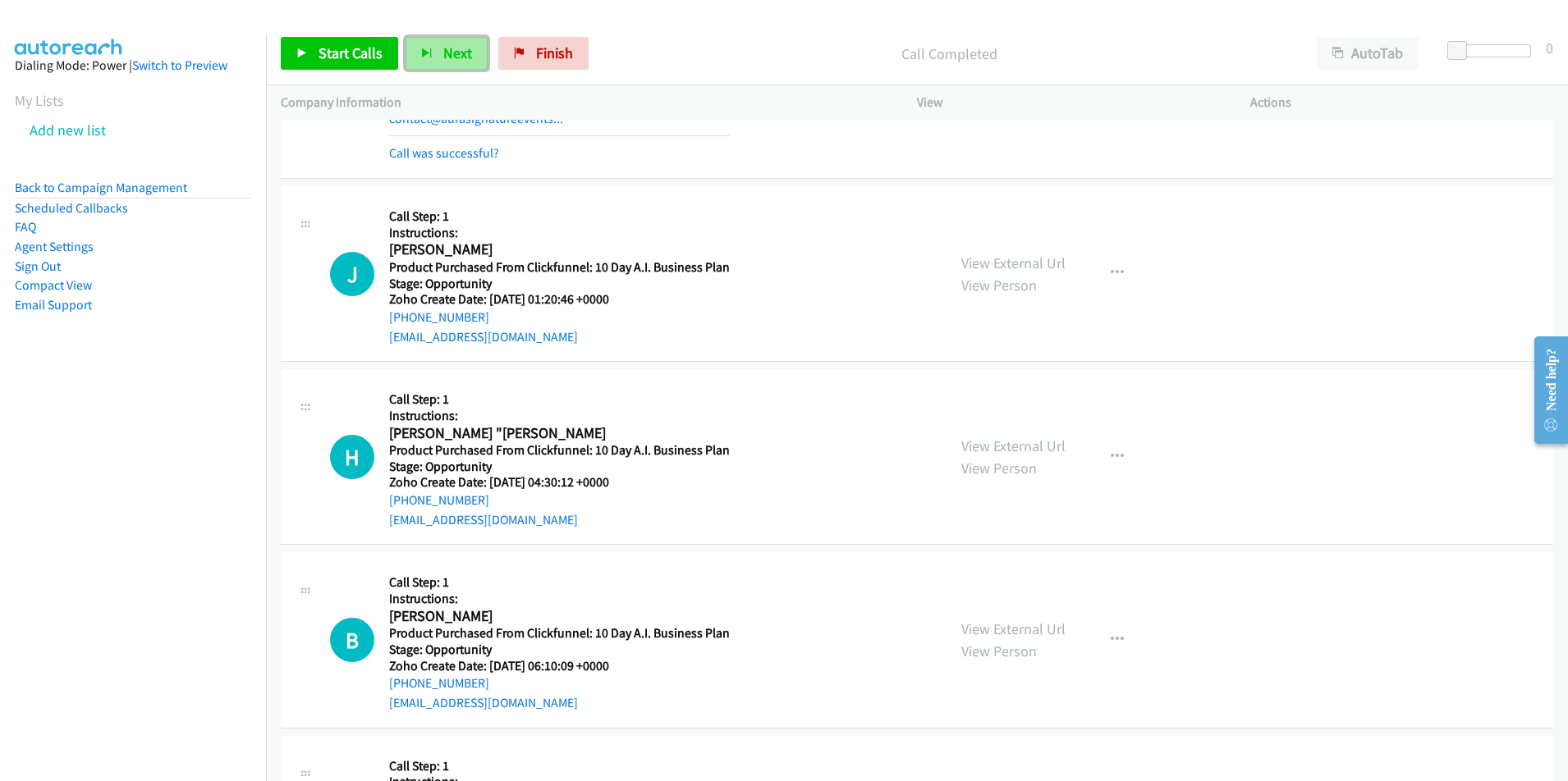
click at [432, 51] on button "Next" at bounding box center [446, 53] width 82 height 33
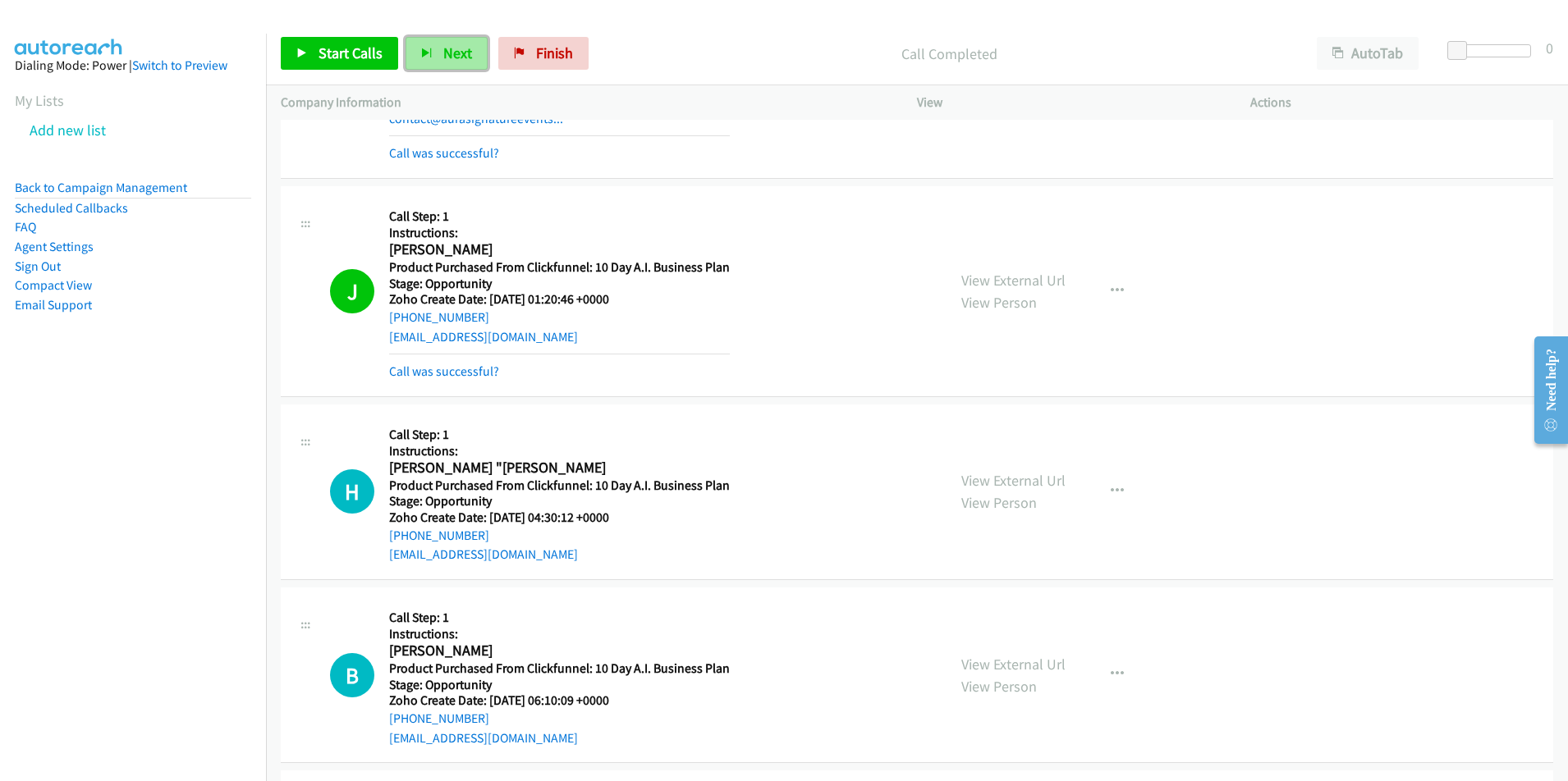
click at [445, 54] on span "Next" at bounding box center [458, 53] width 29 height 19
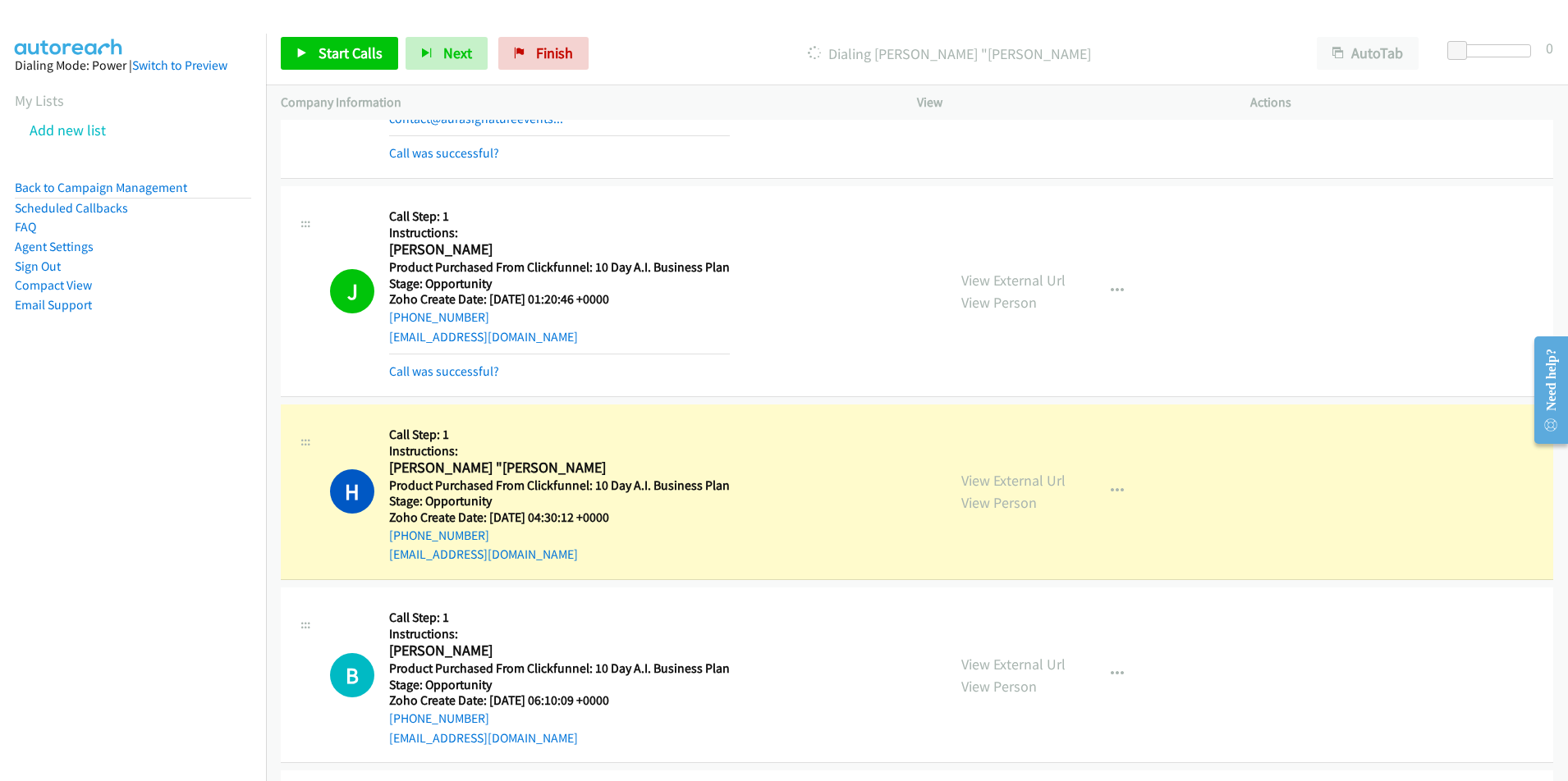
click at [581, 556] on div "[EMAIL_ADDRESS][DOMAIN_NAME]" at bounding box center [560, 554] width 341 height 19
click at [374, 558] on div "H Callback Scheduled Call Step: 1 Instructions: [PERSON_NAME] "[PERSON_NAME] Am…" at bounding box center [631, 492] width 602 height 145
copy link "[EMAIL_ADDRESS][DOMAIN_NAME]"
click at [527, 471] on h2 "[PERSON_NAME] "[PERSON_NAME]" at bounding box center [556, 468] width 335 height 19
click at [390, 473] on h2 "[PERSON_NAME] "[PERSON_NAME]" at bounding box center [556, 468] width 335 height 19
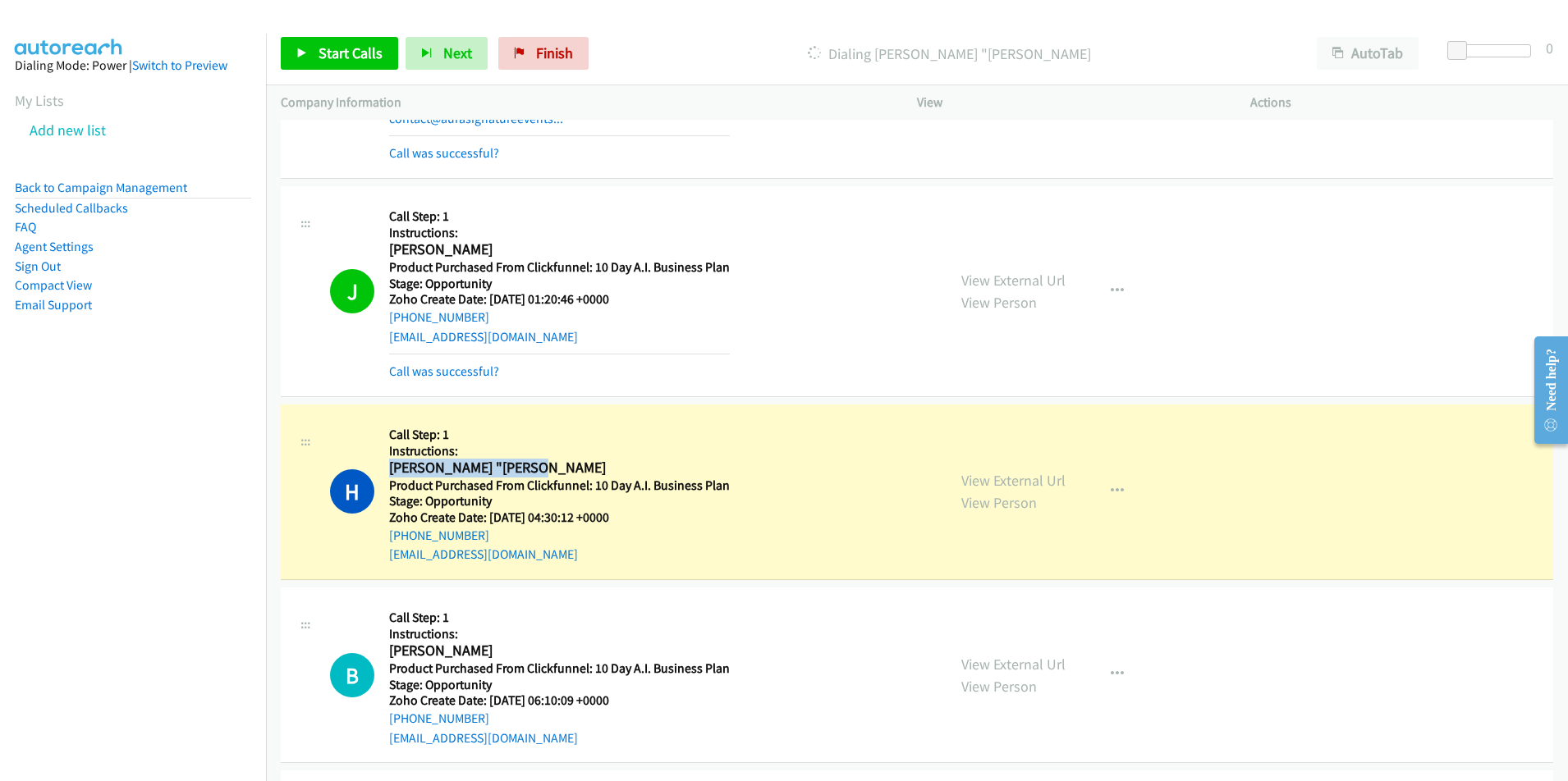
copy h2 "[PERSON_NAME] "[PERSON_NAME]"
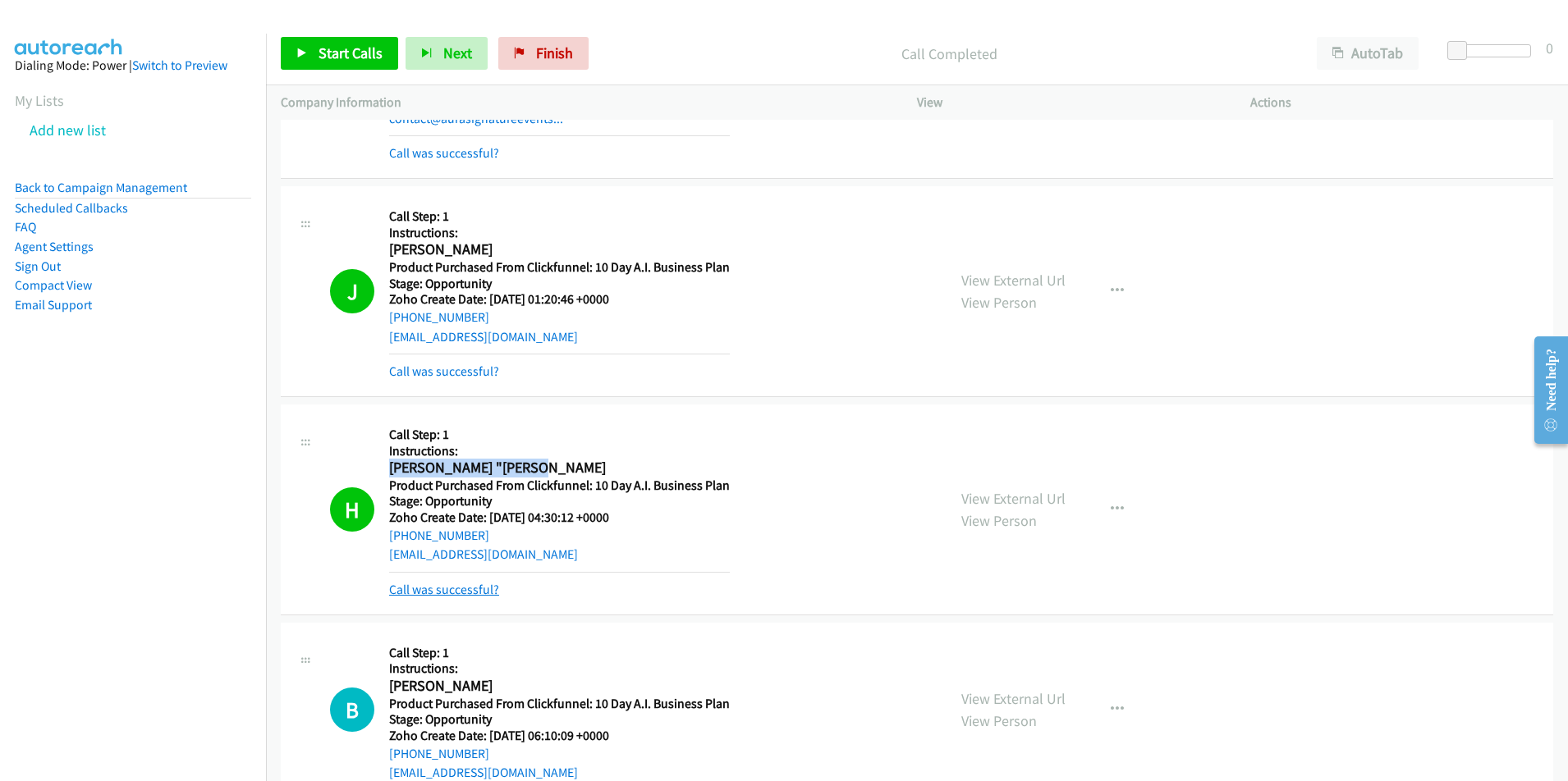
click at [464, 595] on link "Call was successful?" at bounding box center [444, 589] width 110 height 15
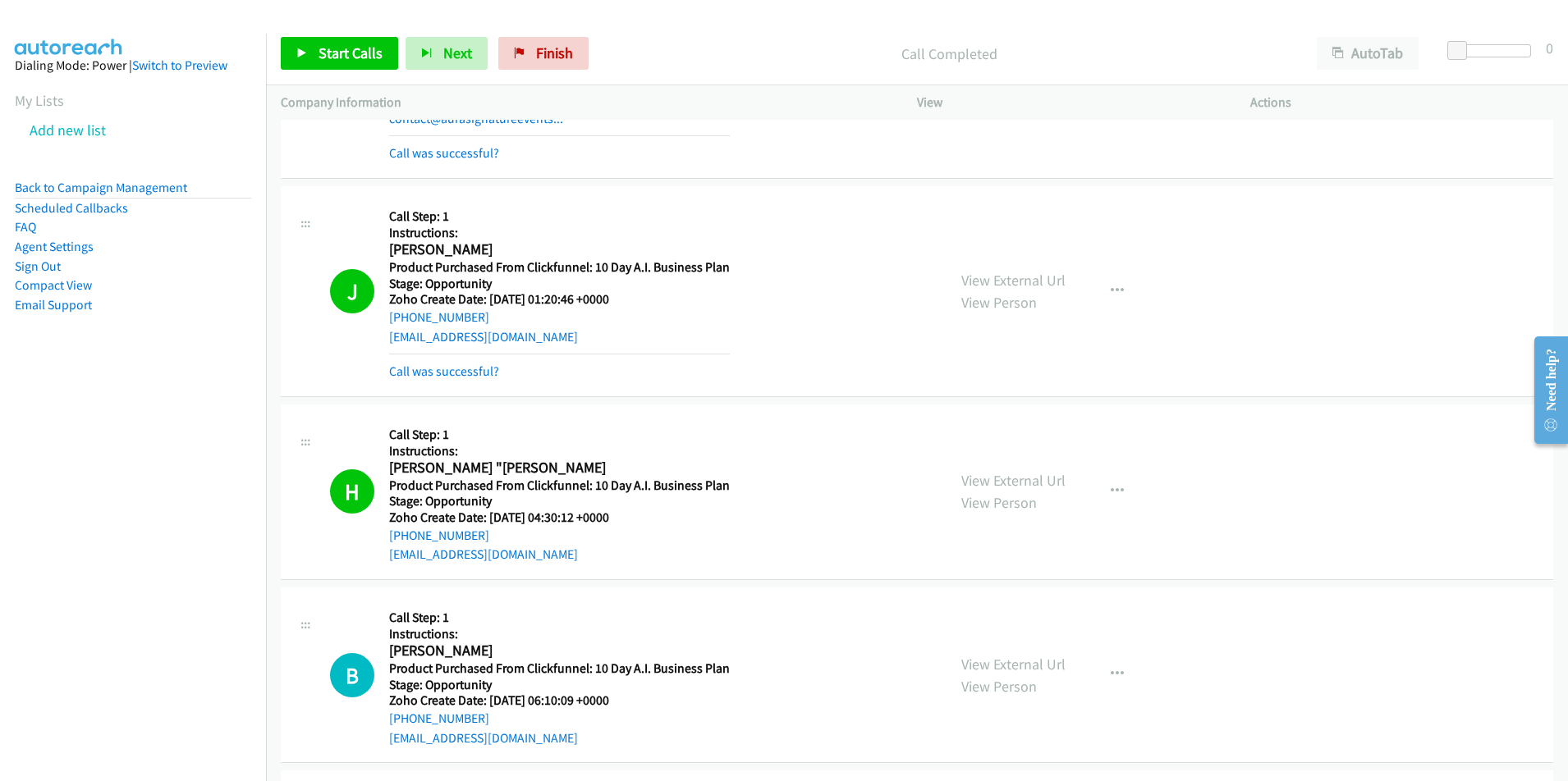
click at [489, 535] on div "[PHONE_NUMBER]" at bounding box center [560, 535] width 341 height 19
click at [383, 538] on div "H Callback Scheduled Call Step: 1 Instructions: [PERSON_NAME] "[PERSON_NAME] Am…" at bounding box center [631, 492] width 602 height 145
copy link "[PHONE_NUMBER]"
